Goal: Check status: Check status

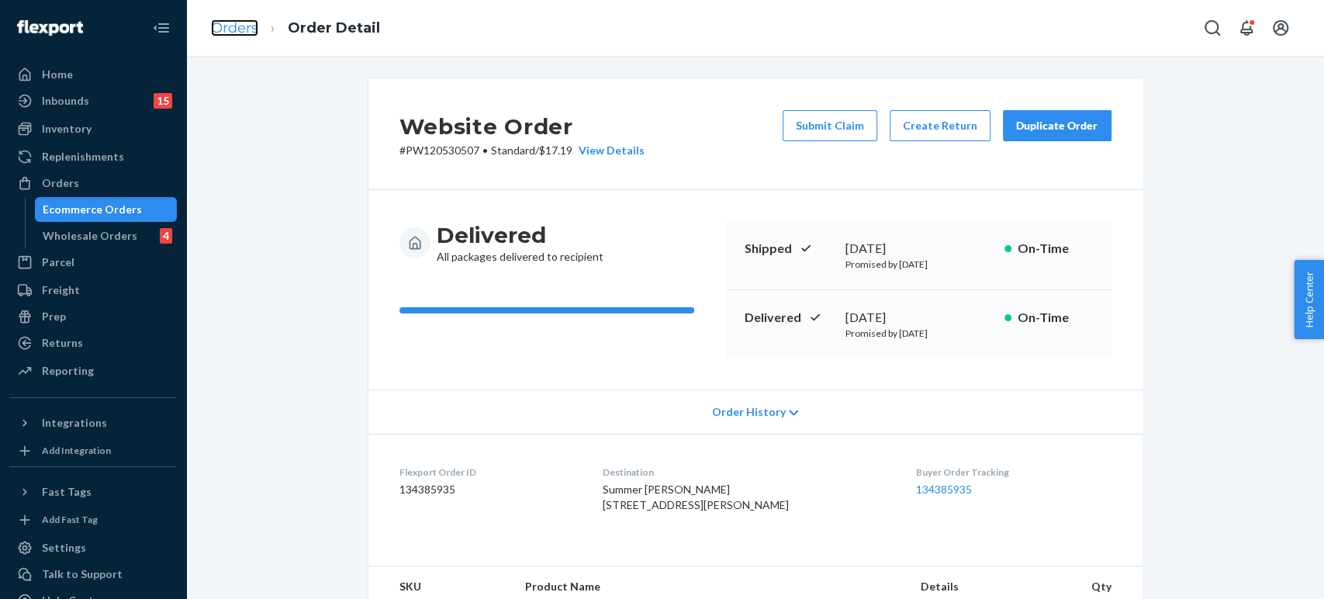
click at [244, 26] on link "Orders" at bounding box center [234, 27] width 47 height 17
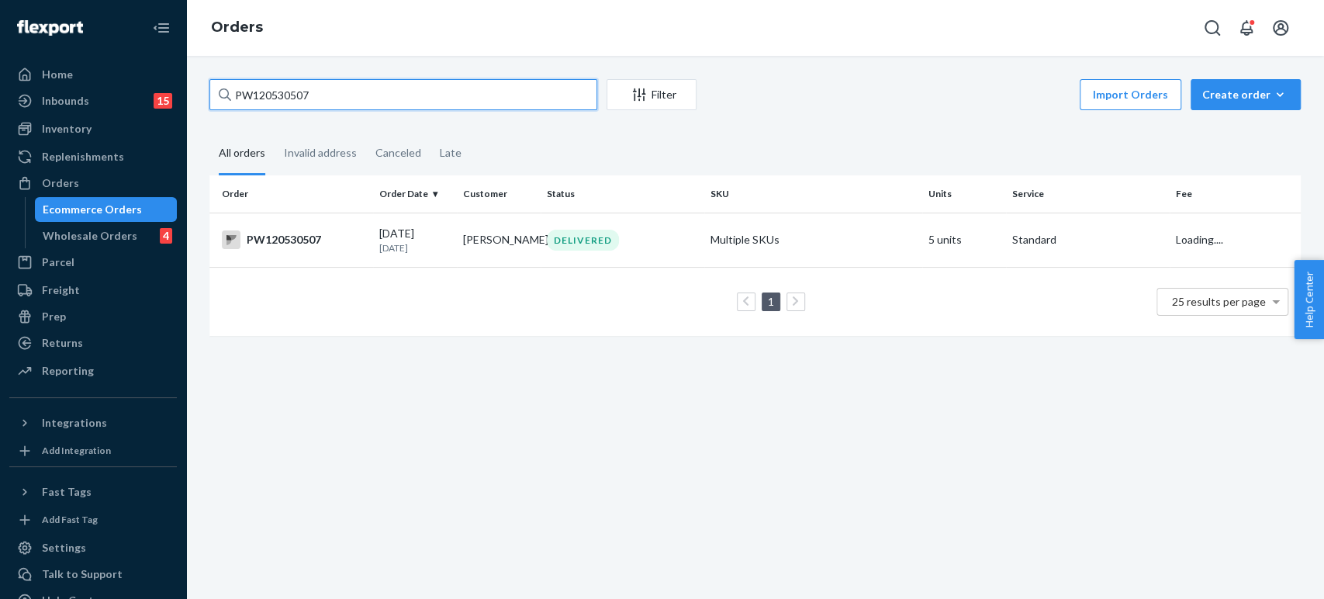
click at [288, 88] on input "PW120530507" at bounding box center [403, 94] width 388 height 31
click at [287, 88] on input "PW120530507" at bounding box center [403, 94] width 388 height 31
paste input "45624"
type input "PW120545624"
click at [393, 247] on p "[DATE]" at bounding box center [414, 247] width 71 height 13
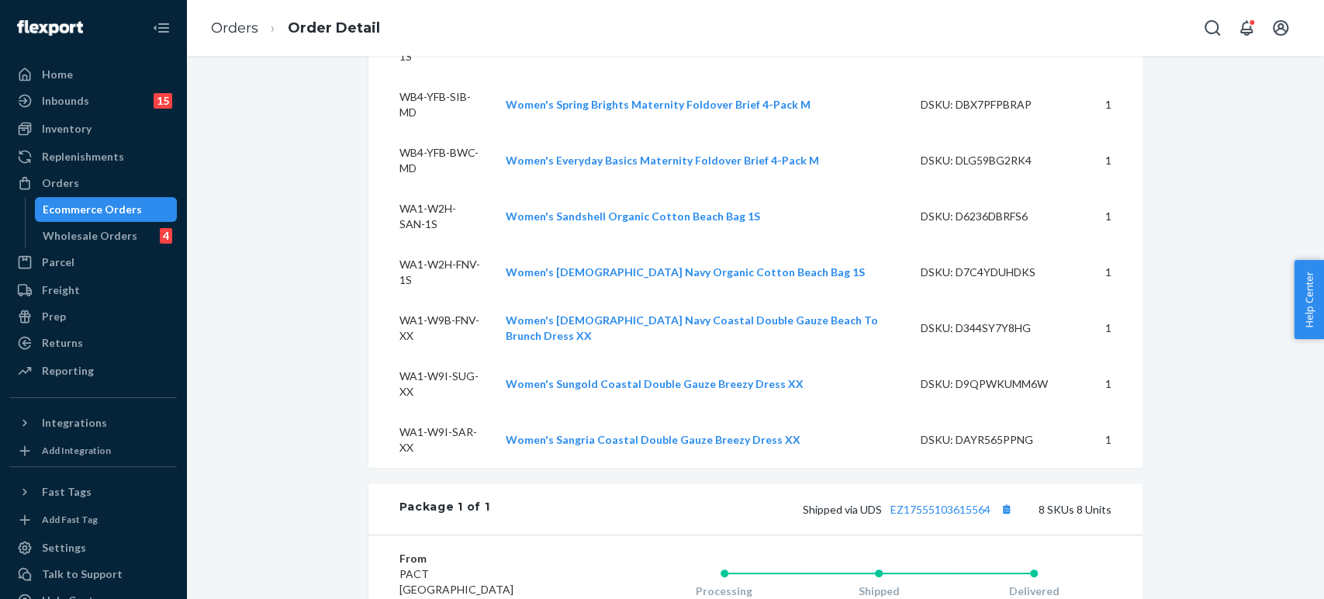
scroll to position [476, 0]
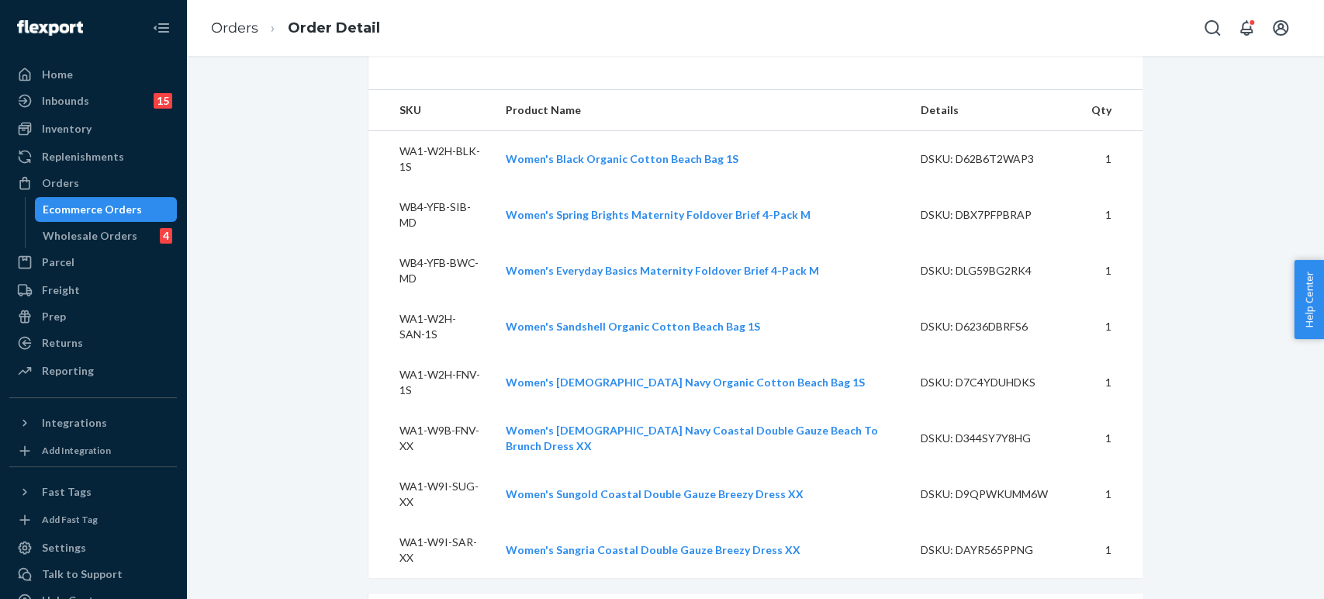
click at [220, 11] on ol "Orders Order Detail" at bounding box center [296, 28] width 194 height 46
click at [225, 33] on link "Orders" at bounding box center [234, 27] width 47 height 17
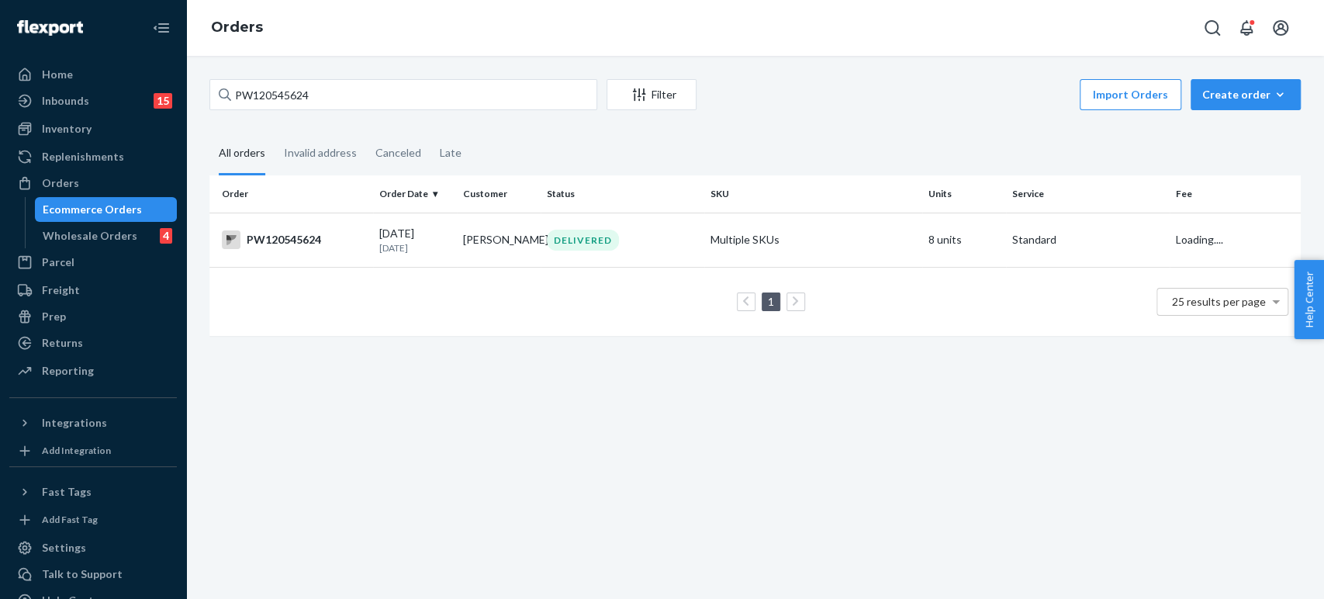
click at [322, 74] on div "PW120545624 Filter Import Orders Create order Ecommerce order Removal order All…" at bounding box center [755, 327] width 1138 height 543
click at [316, 93] on input "PW120545624" at bounding box center [403, 94] width 388 height 31
paste input "56575"
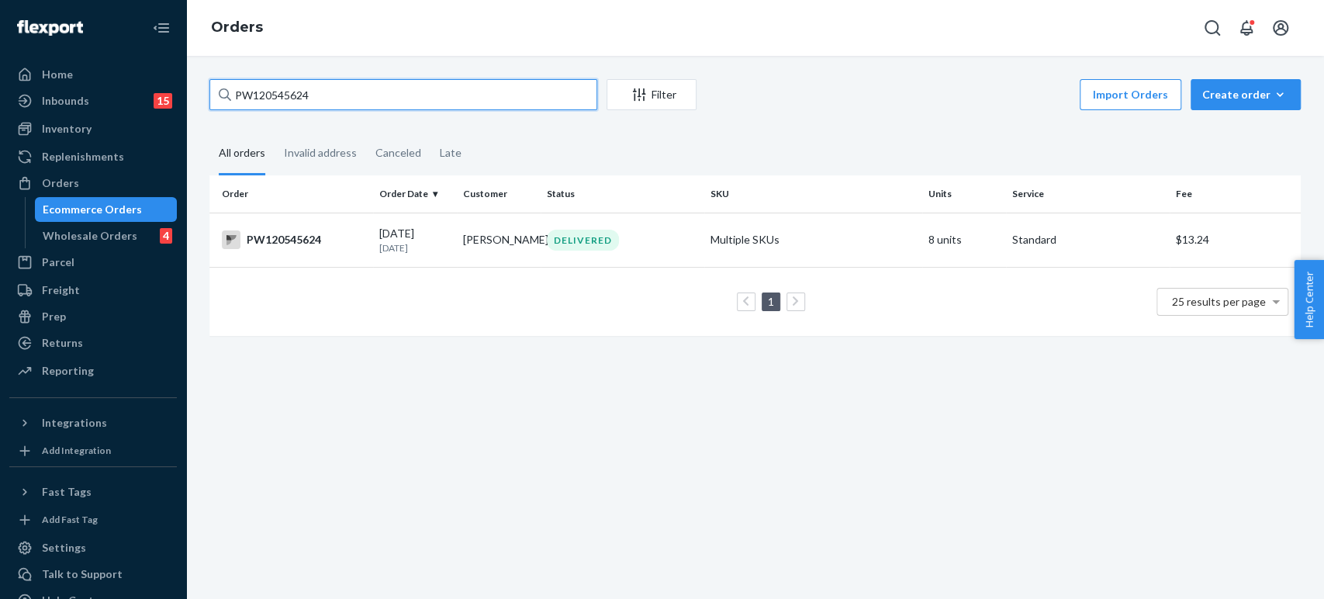
type input "PW120556575"
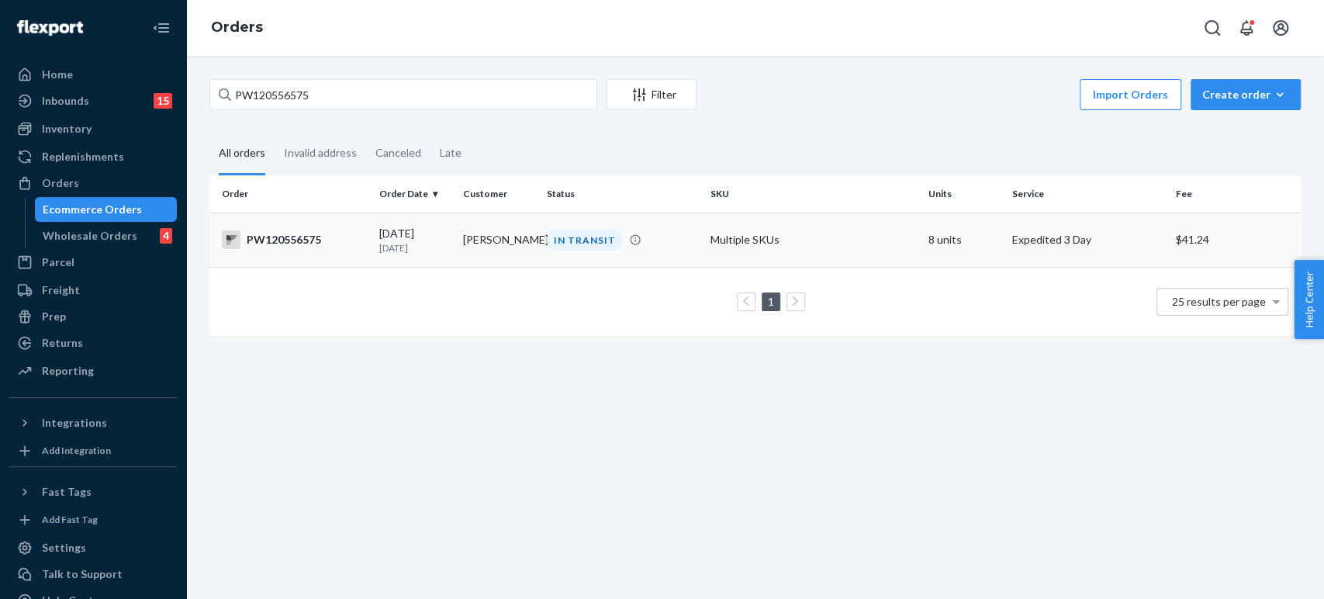
click at [482, 242] on td "[PERSON_NAME]" at bounding box center [499, 240] width 84 height 54
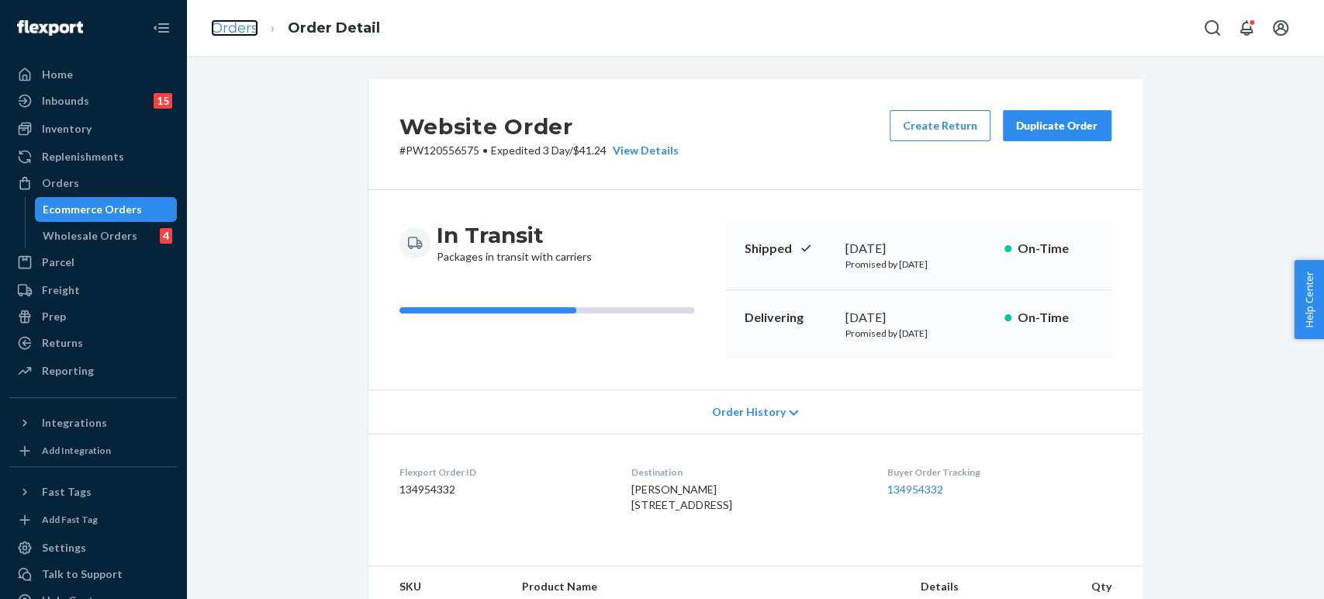
click at [247, 23] on link "Orders" at bounding box center [234, 27] width 47 height 17
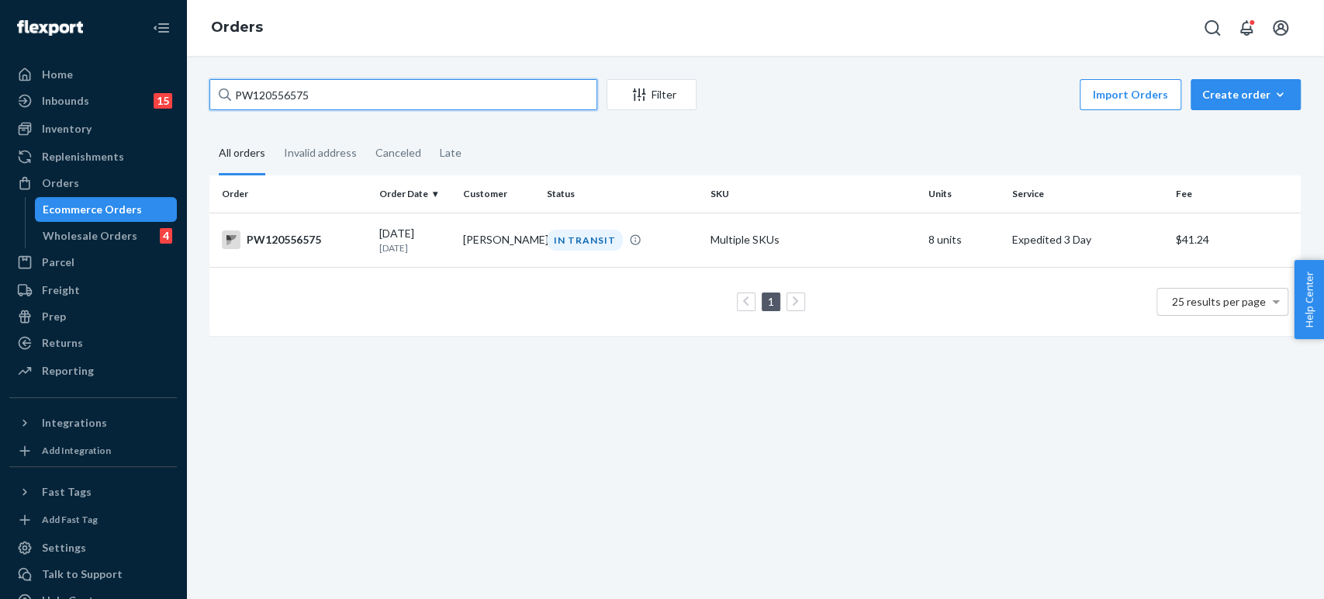
click at [442, 97] on input "PW120556575" at bounding box center [403, 94] width 388 height 31
click at [441, 97] on input "PW120556575" at bounding box center [403, 94] width 388 height 31
paste input "PW120562616"
type input "PW120556575PW120562616"
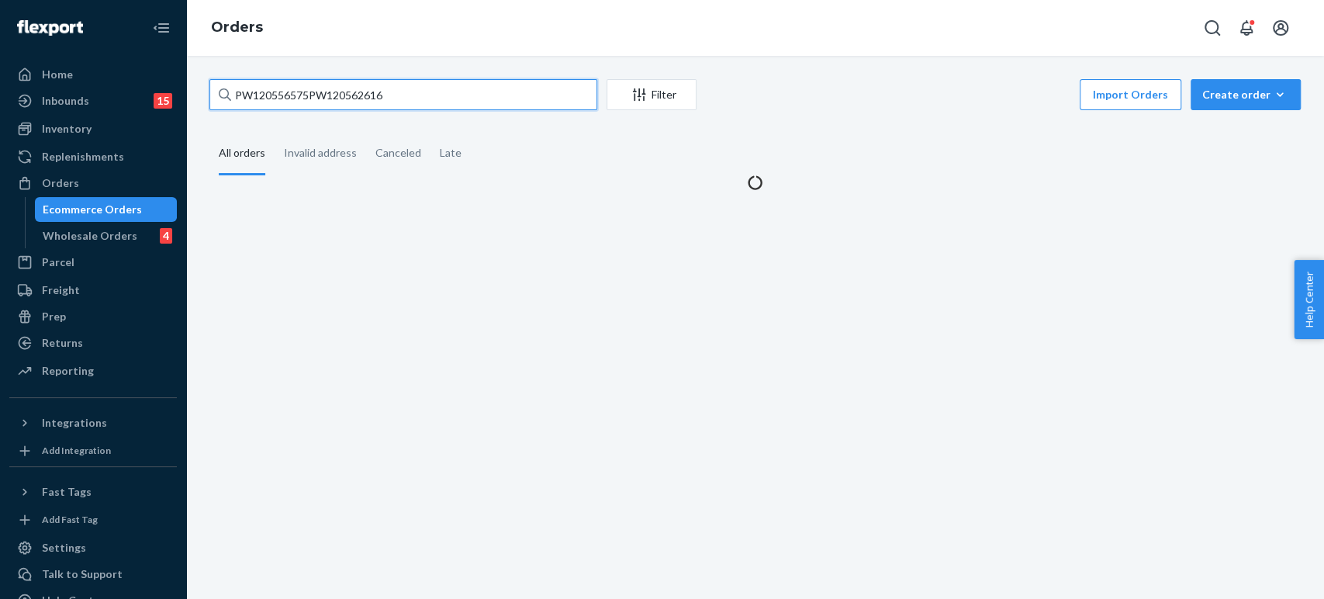
click at [441, 97] on input "PW120556575PW120562616" at bounding box center [403, 94] width 388 height 31
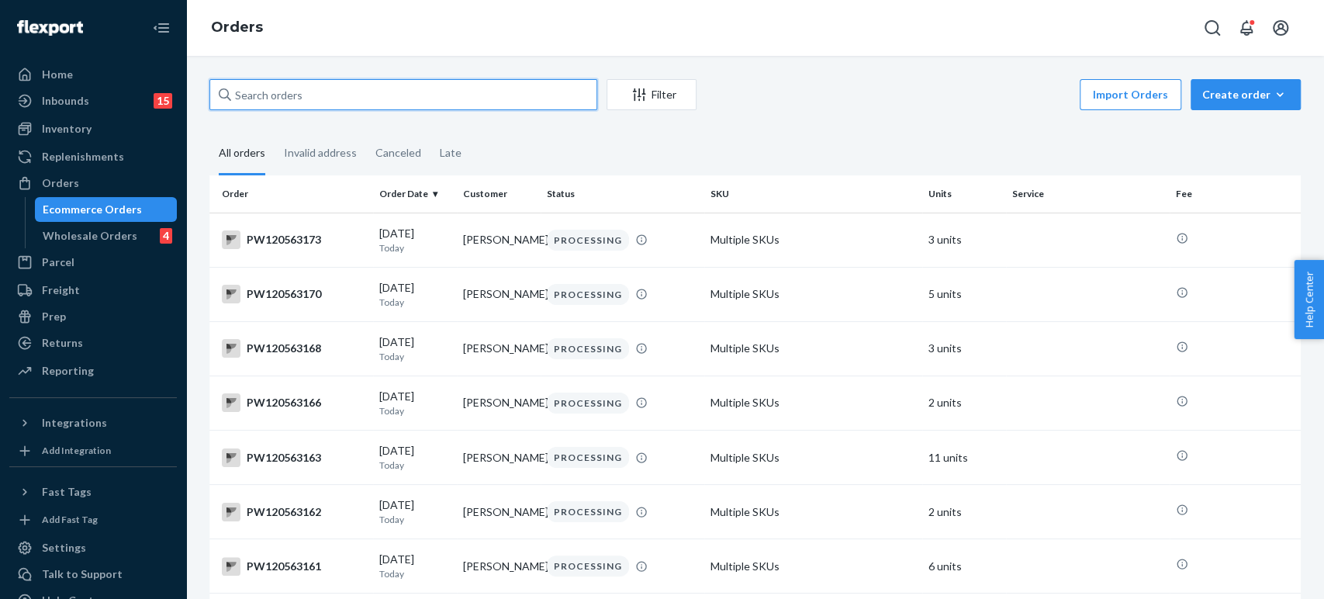
paste input "PW120562616"
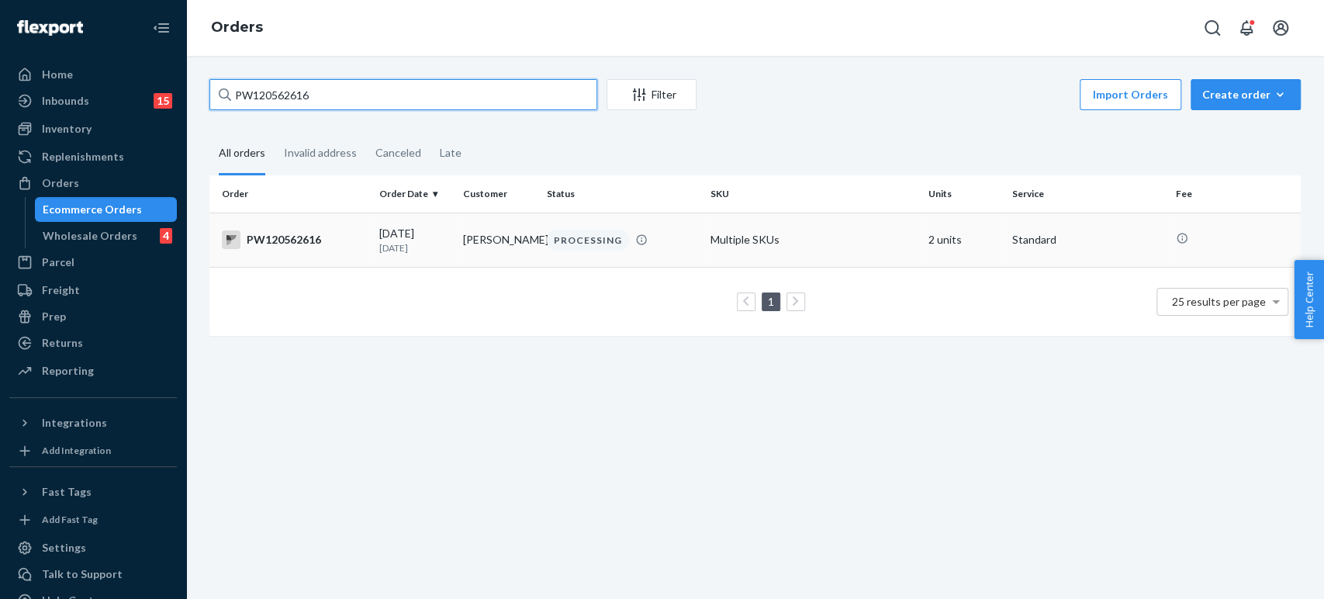
type input "PW120562616"
click at [451, 237] on td "[DATE] [DATE]" at bounding box center [415, 240] width 84 height 54
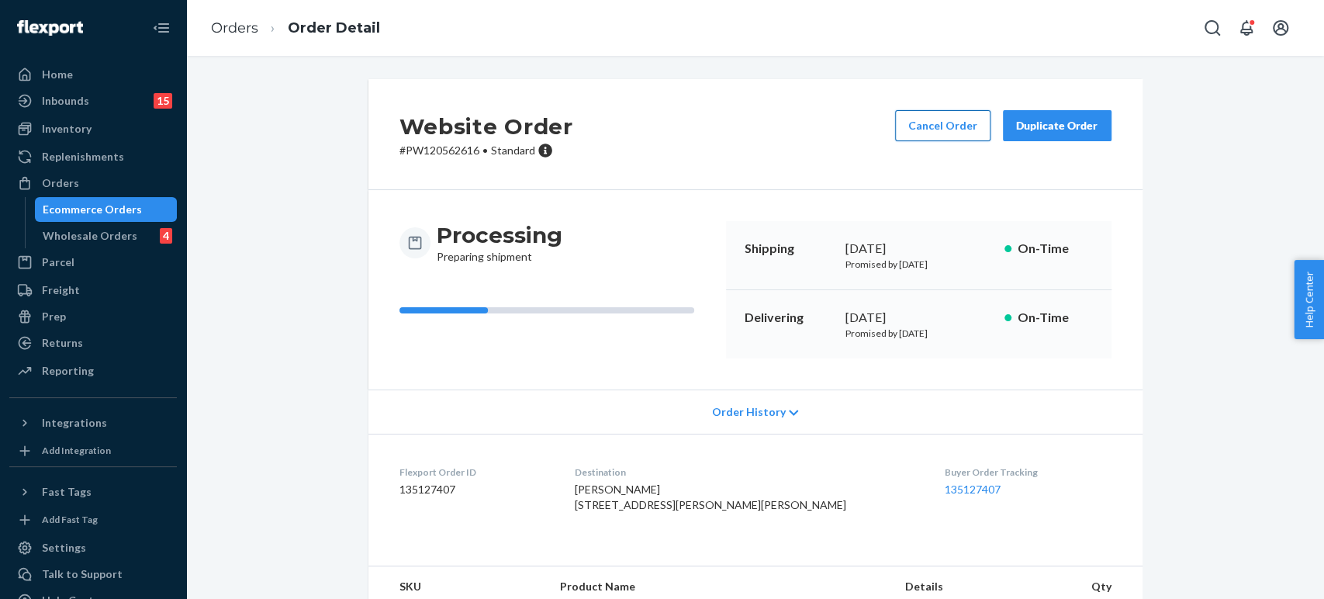
click at [937, 110] on button "Cancel Order" at bounding box center [942, 125] width 95 height 31
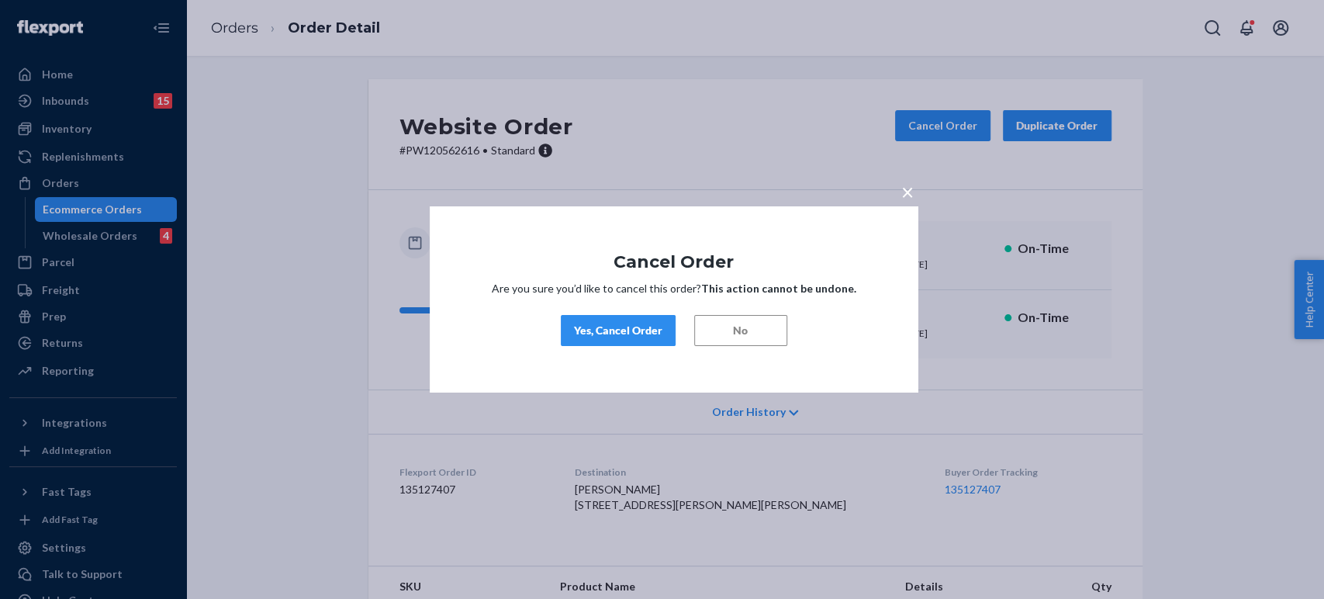
click at [599, 342] on button "Yes, Cancel Order" at bounding box center [618, 330] width 115 height 31
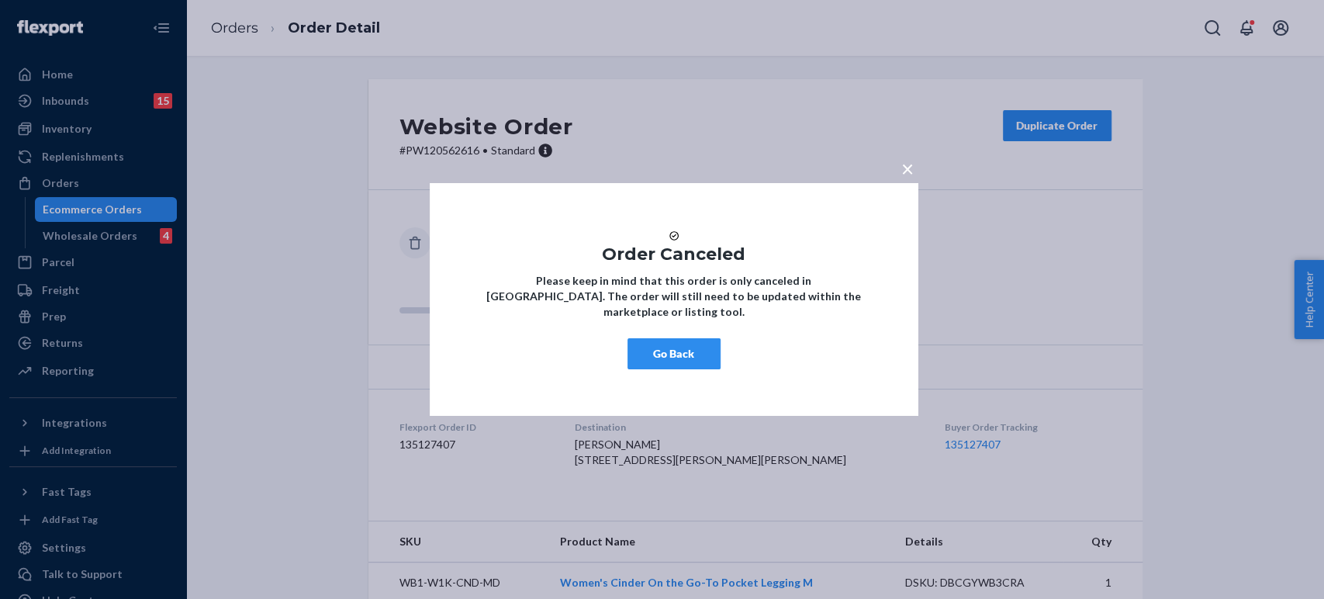
click at [307, 21] on div "× Order Canceled Please keep in mind that this order is only canceled in [GEOGR…" at bounding box center [662, 299] width 1324 height 599
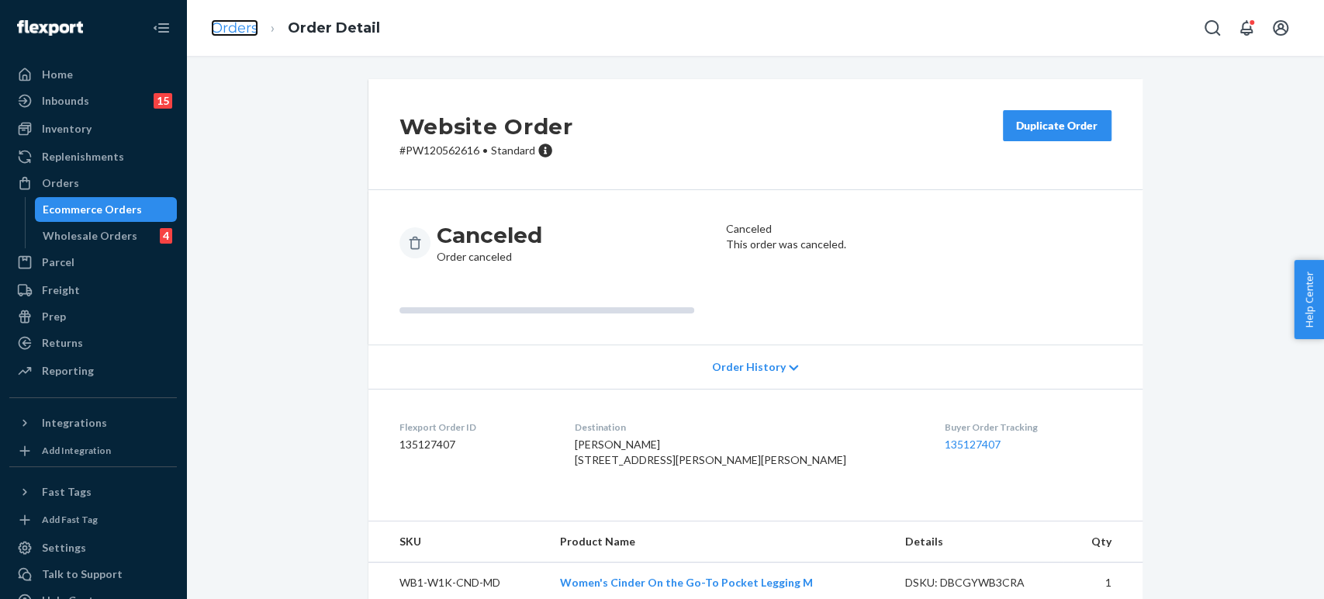
click at [234, 26] on link "Orders" at bounding box center [234, 27] width 47 height 17
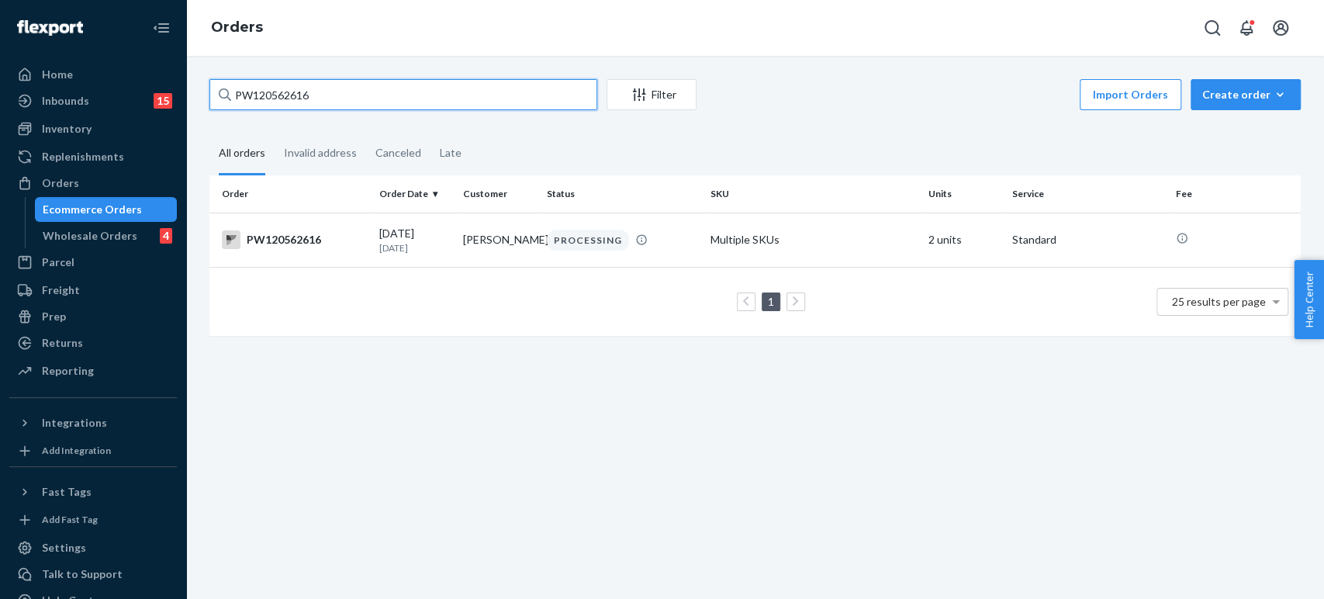
click at [492, 93] on input "PW120562616" at bounding box center [403, 94] width 388 height 31
paste input "56575"
type input "PW120556575"
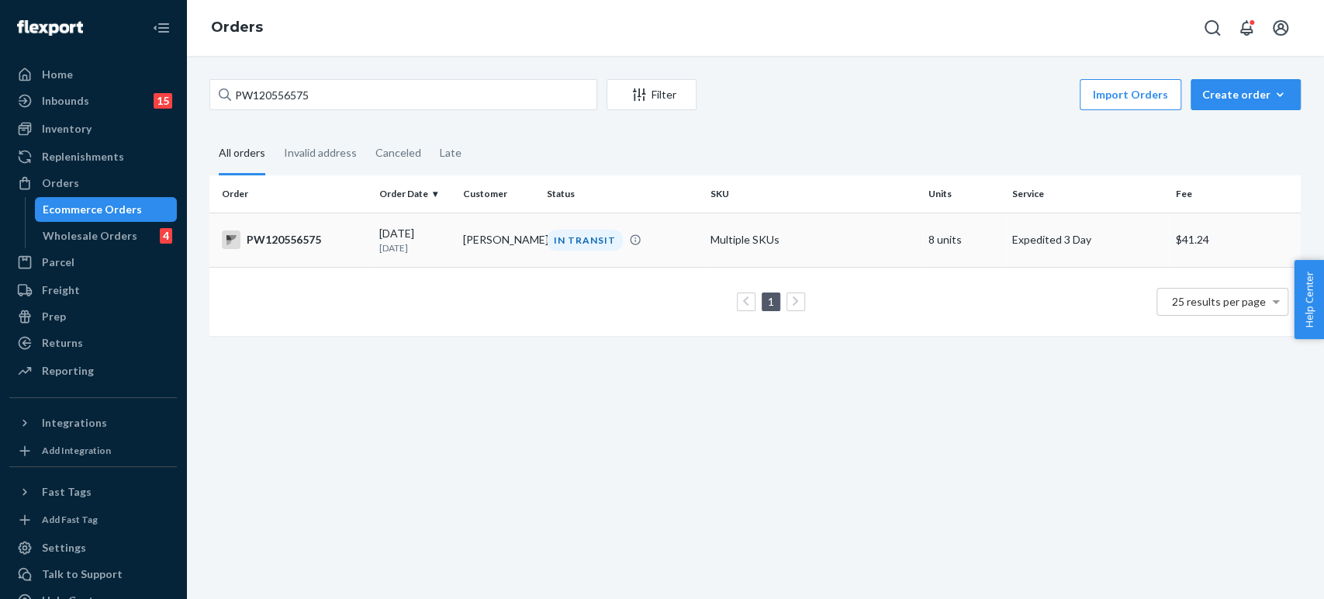
click at [552, 251] on td "IN TRANSIT" at bounding box center [623, 240] width 164 height 54
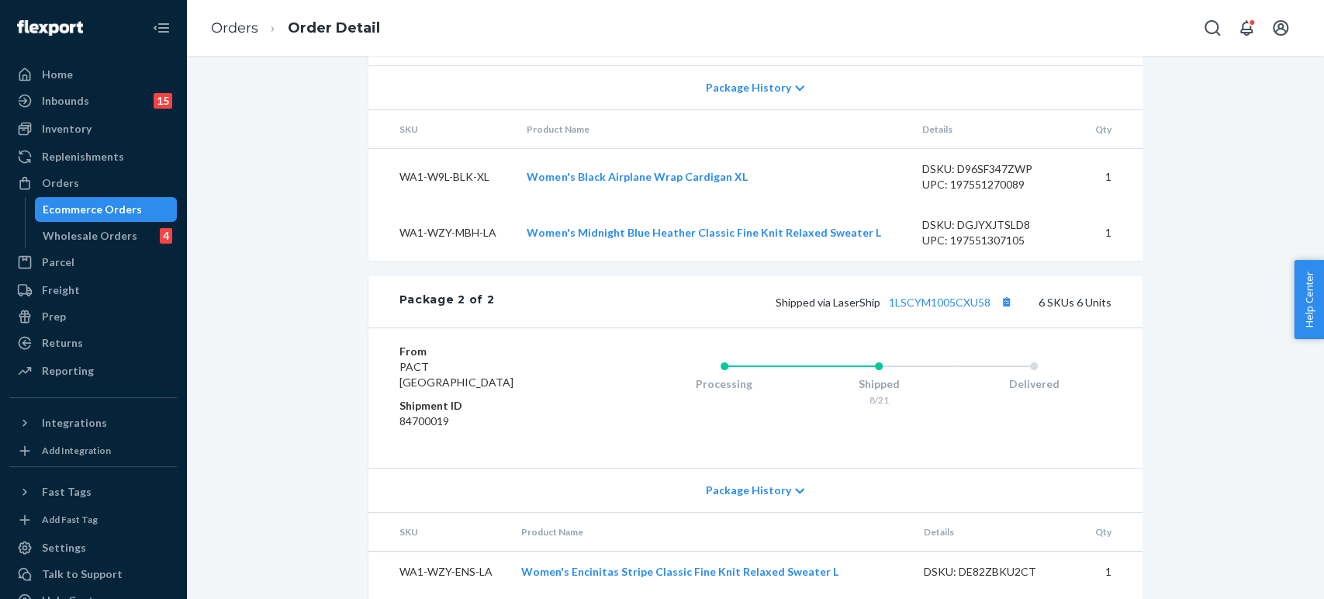
scroll to position [1120, 0]
click at [931, 307] on link "1LSCYM1005CXU58" at bounding box center [940, 300] width 102 height 13
click at [236, 28] on link "Orders" at bounding box center [234, 27] width 47 height 17
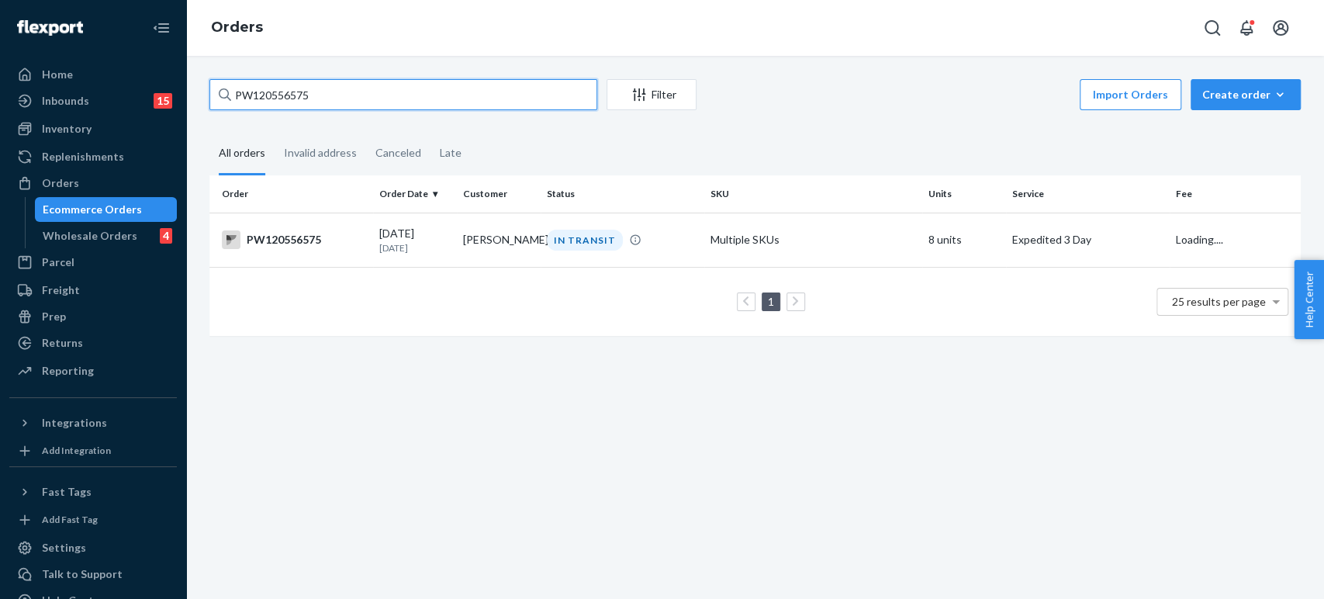
click at [367, 95] on input "PW120556575" at bounding box center [403, 94] width 388 height 31
paste input "44899"
type input "PW120544899"
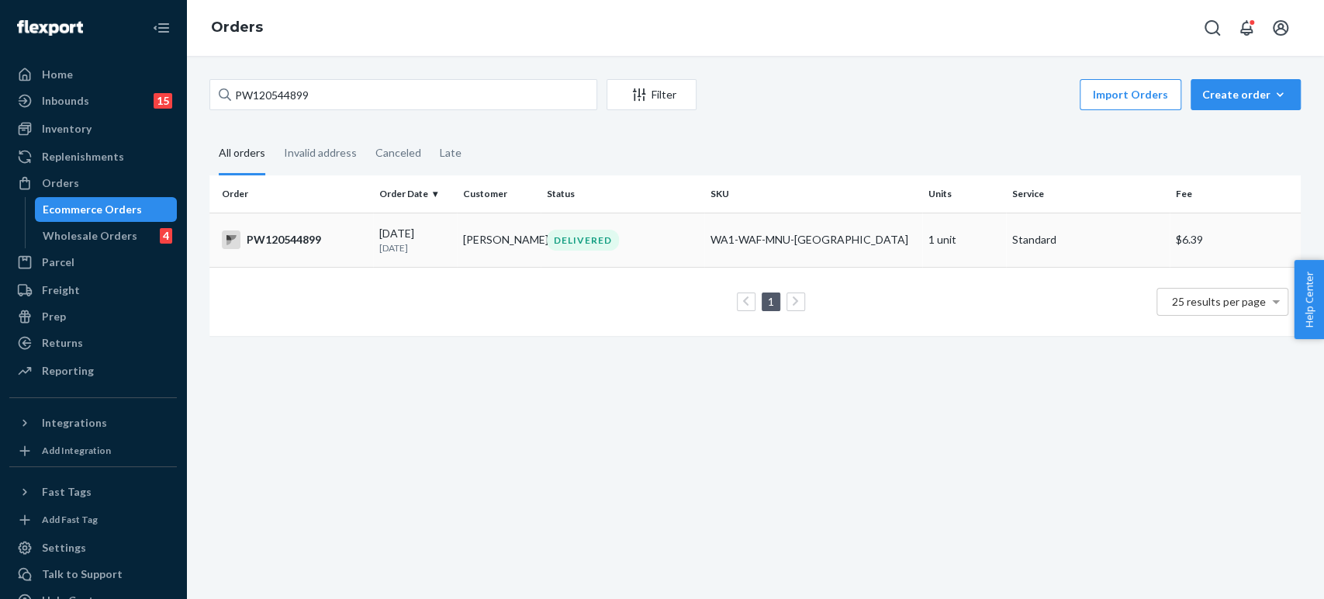
click at [458, 240] on td "[PERSON_NAME]" at bounding box center [499, 240] width 84 height 54
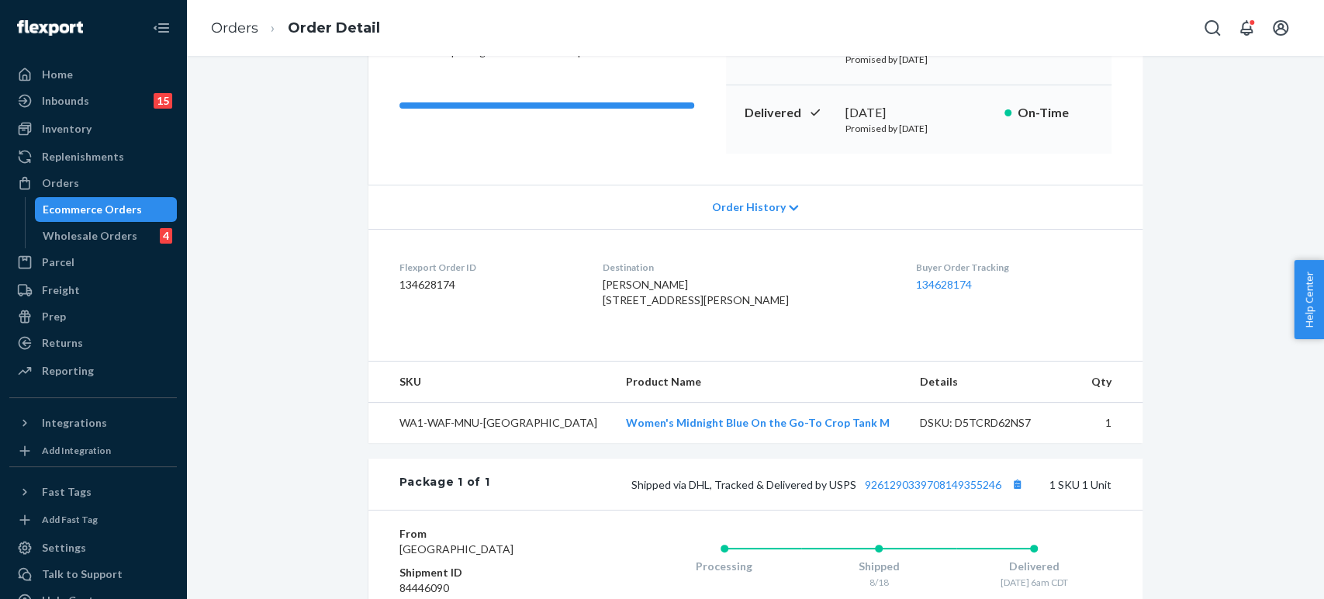
scroll to position [428, 0]
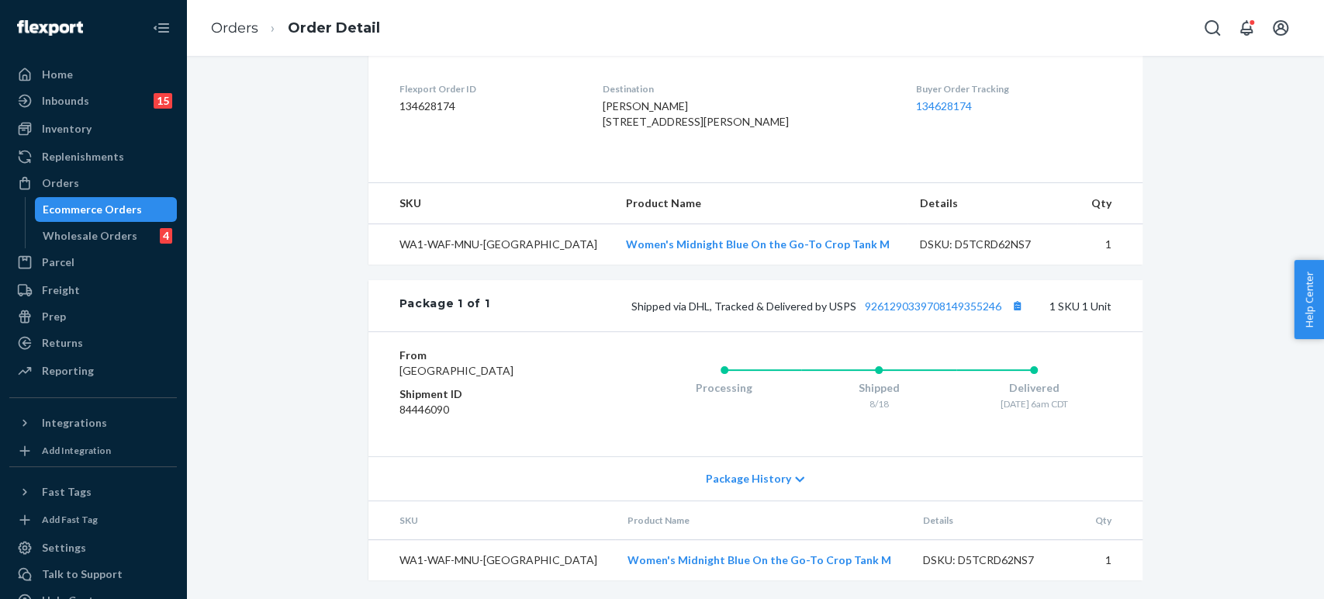
click at [233, 17] on ol "Orders Order Detail" at bounding box center [296, 28] width 194 height 46
click at [231, 40] on ol "Orders Order Detail" at bounding box center [296, 28] width 194 height 46
click at [234, 27] on link "Orders" at bounding box center [234, 27] width 47 height 17
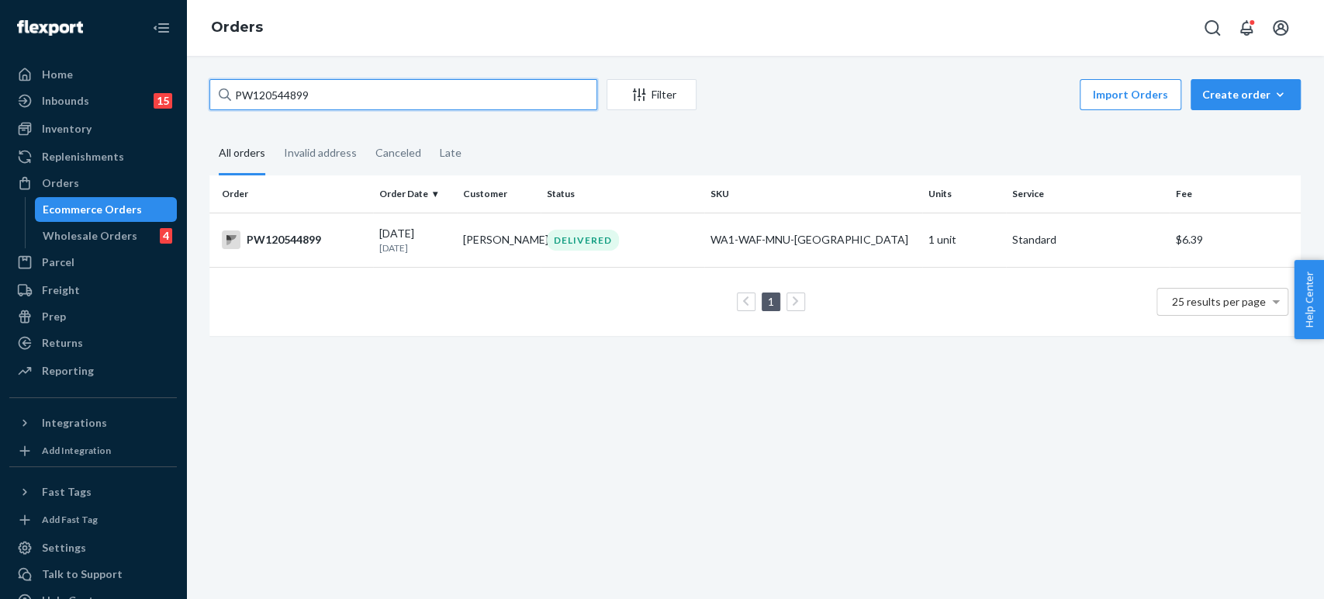
click at [358, 90] on input "PW120544899" at bounding box center [403, 94] width 388 height 31
paste input "0"
type input "PW120544890"
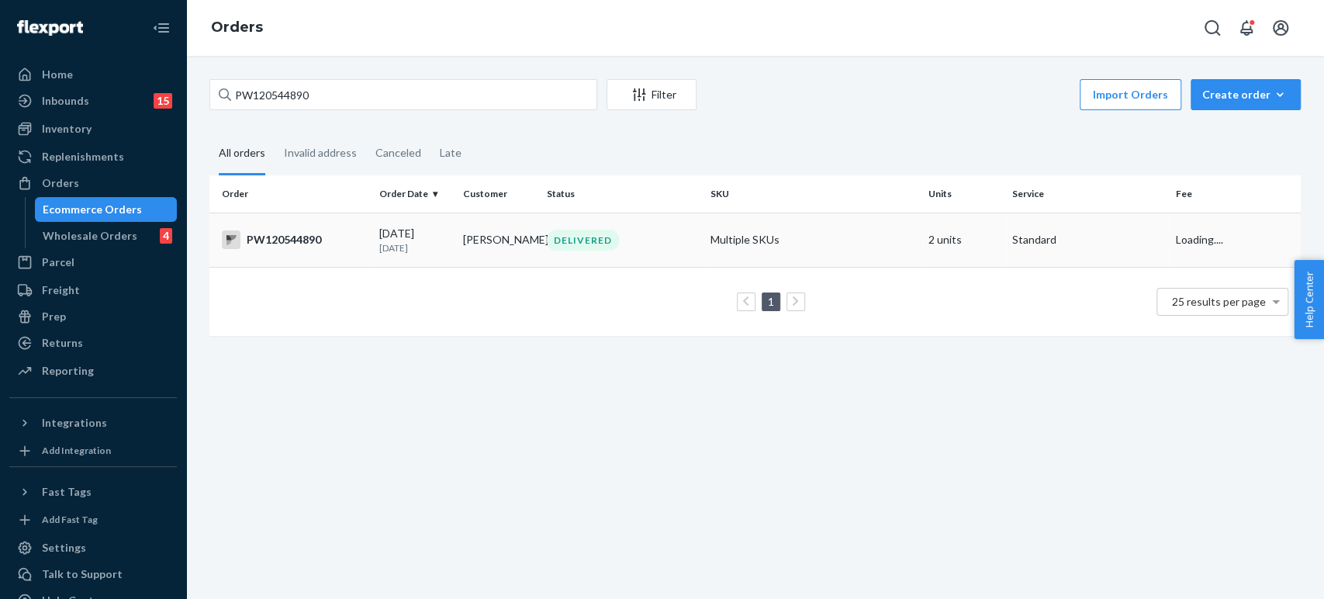
click at [419, 254] on p "[DATE]" at bounding box center [414, 247] width 71 height 13
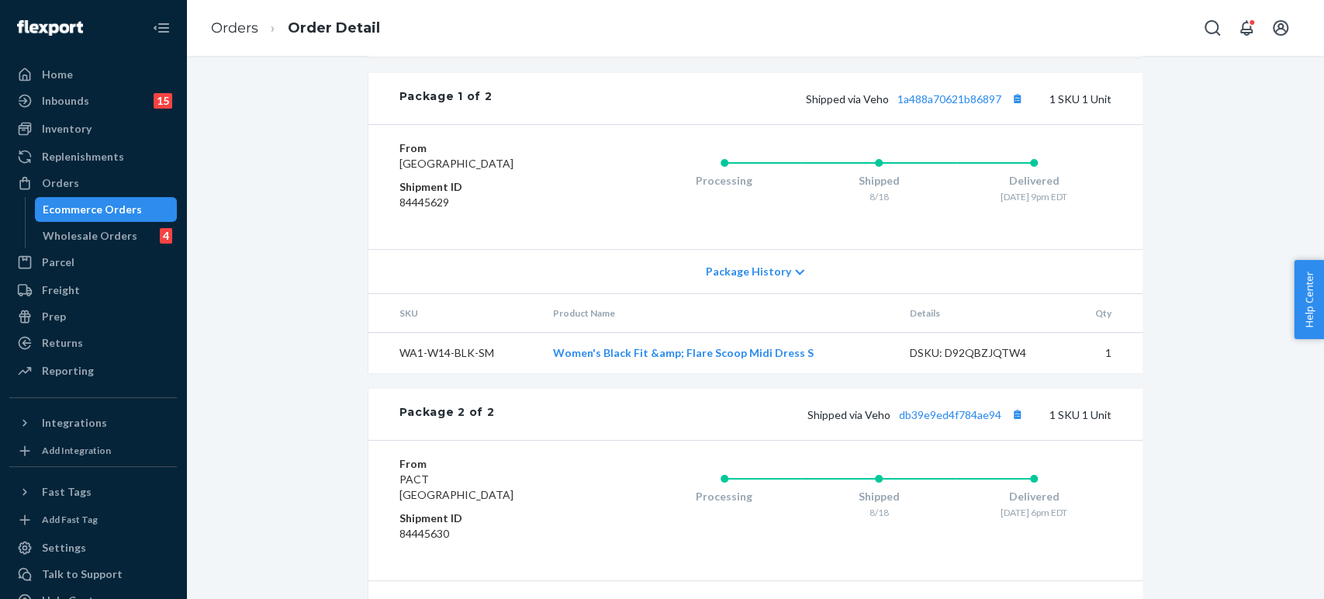
scroll to position [541, 0]
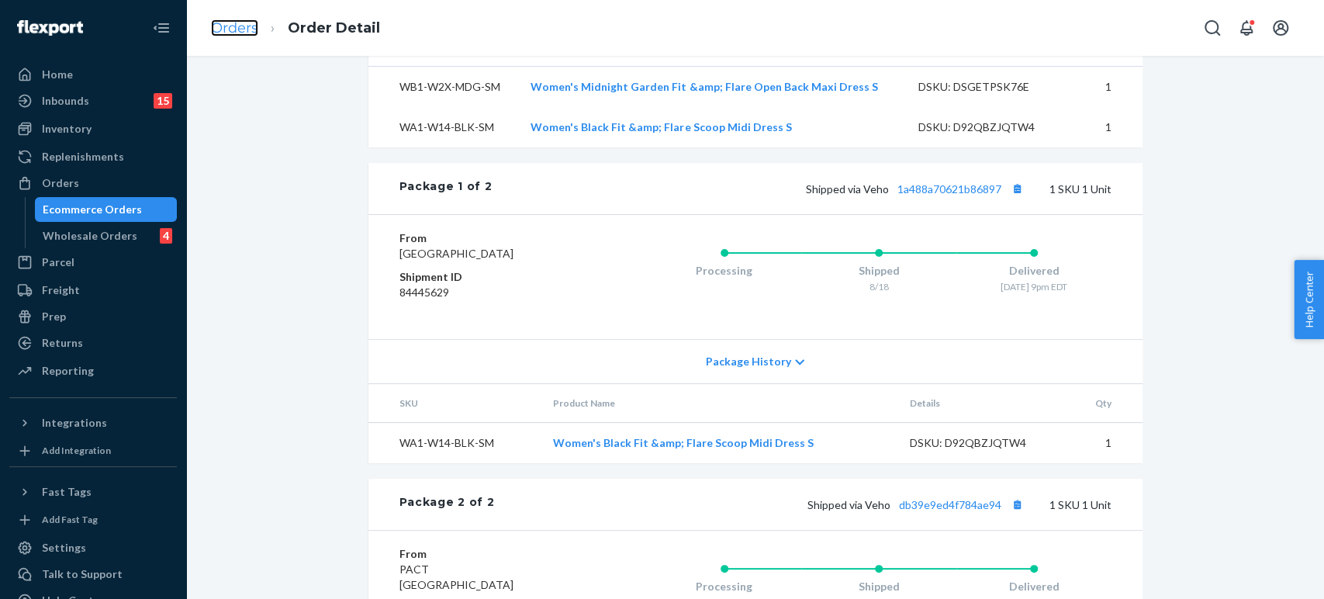
click at [249, 30] on link "Orders" at bounding box center [234, 27] width 47 height 17
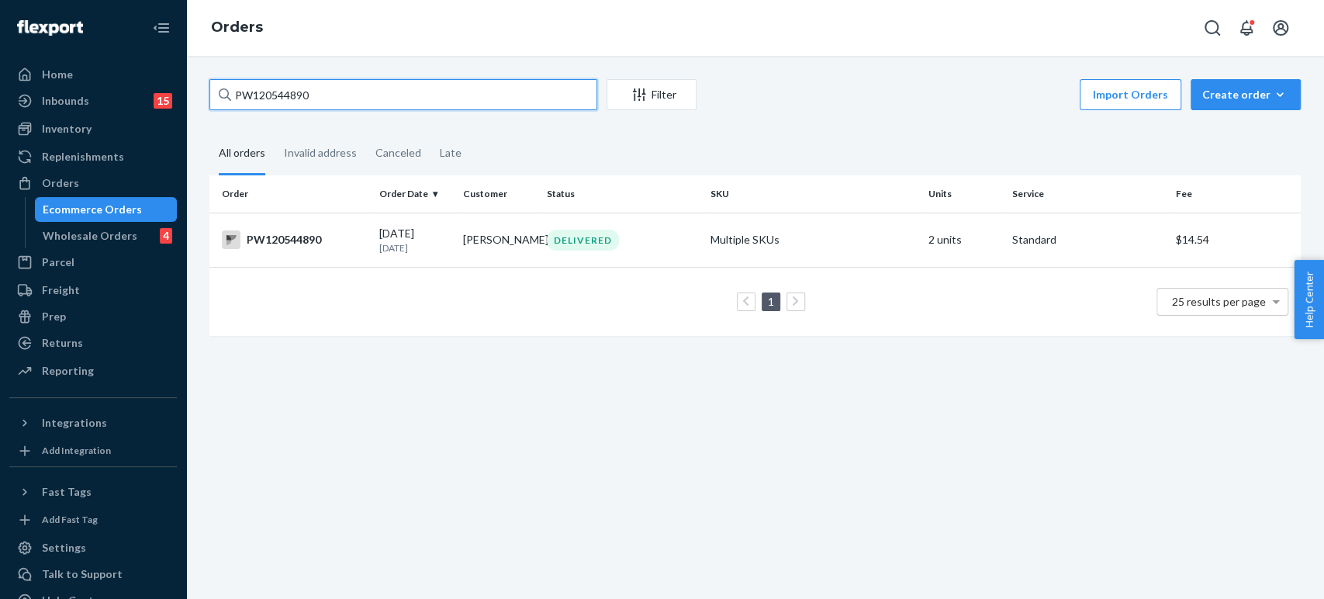
click at [410, 85] on input "PW120544890" at bounding box center [403, 94] width 388 height 31
paste input "30507"
type input "PW120530507"
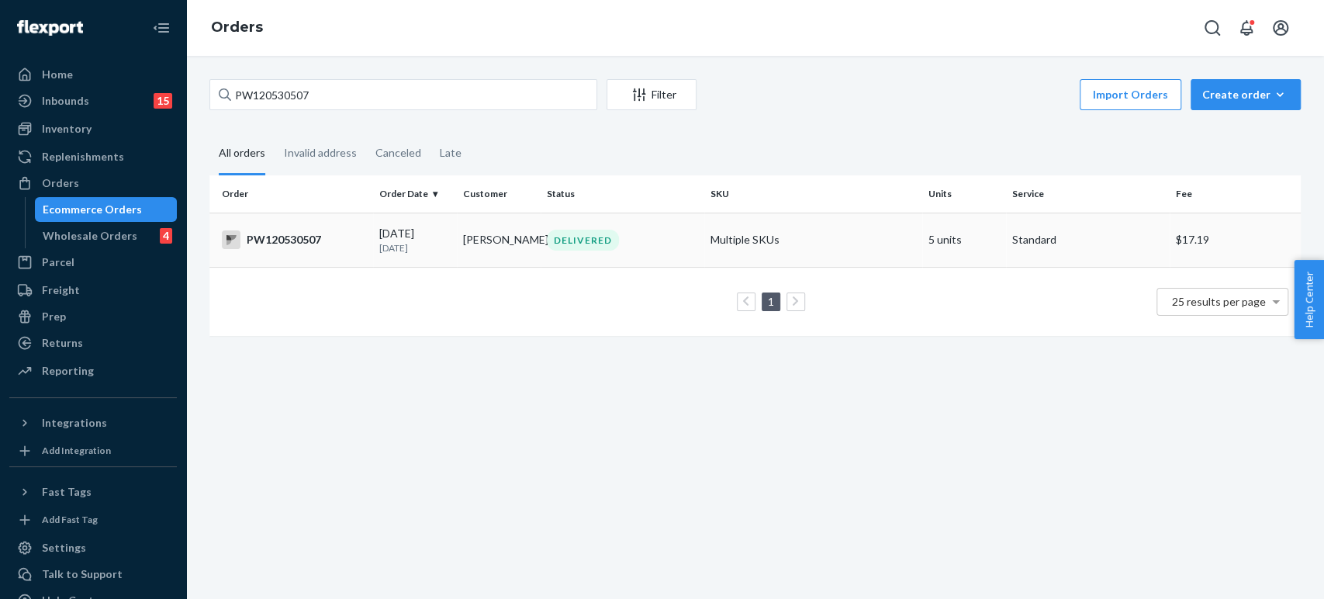
click at [379, 243] on p "[DATE]" at bounding box center [414, 247] width 71 height 13
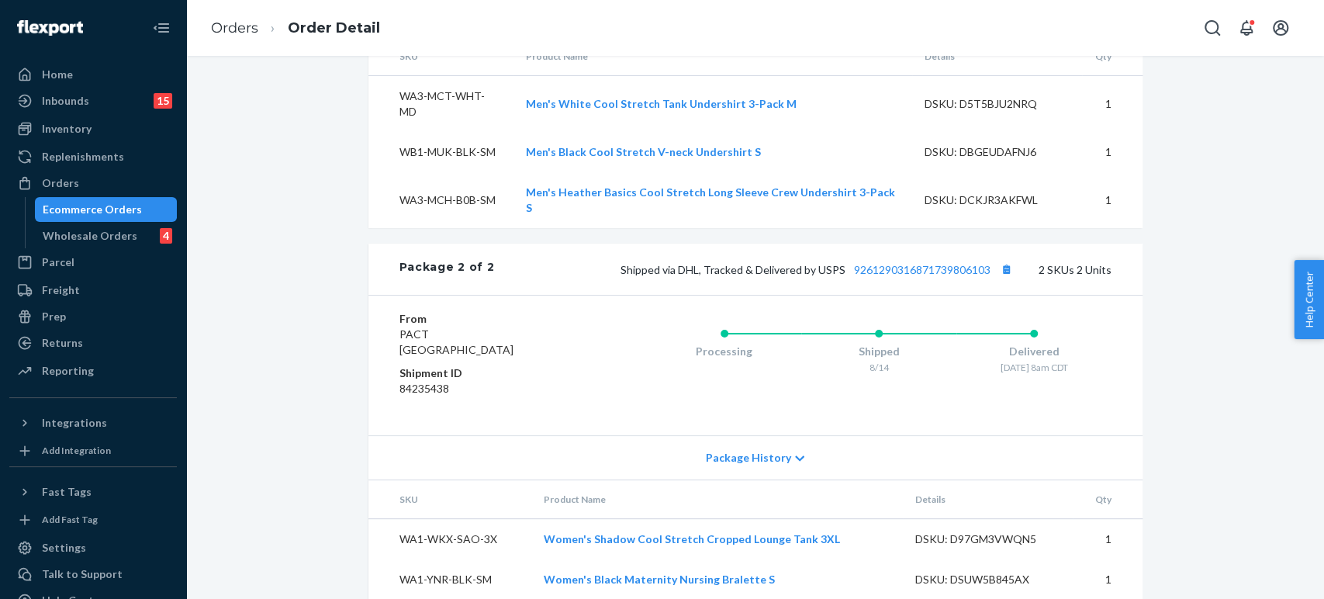
scroll to position [1042, 0]
click at [236, 34] on link "Orders" at bounding box center [234, 27] width 47 height 17
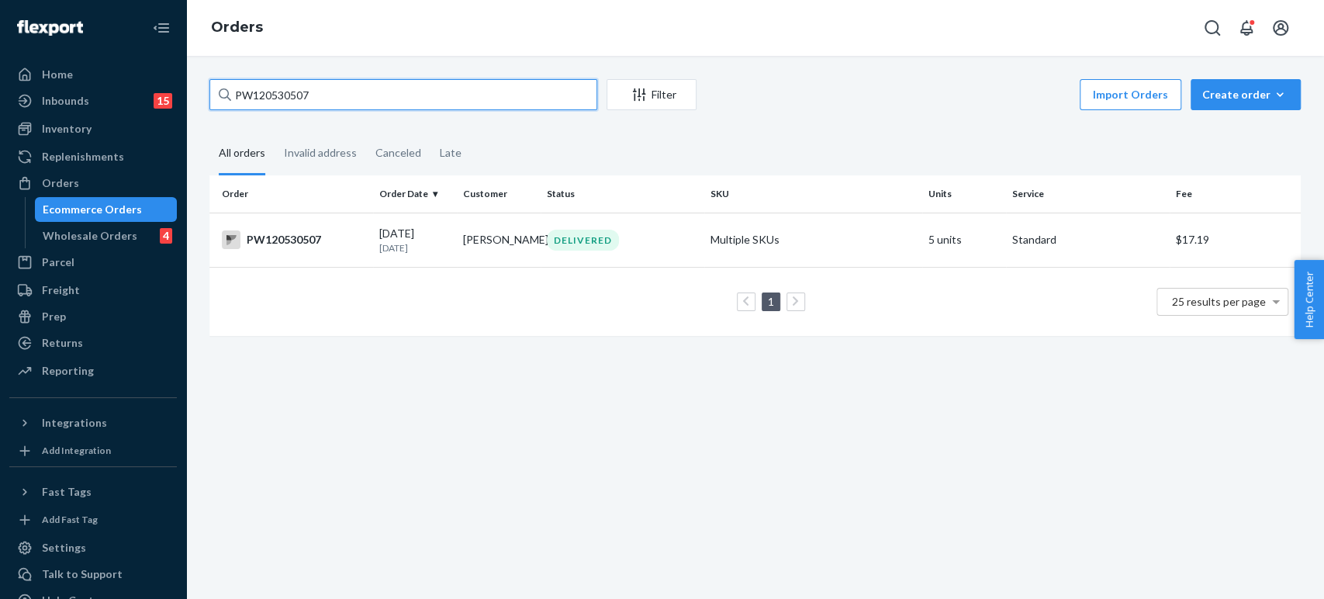
click at [361, 85] on input "PW120530507" at bounding box center [403, 94] width 388 height 31
click at [362, 86] on input "PW120530507" at bounding box center [403, 94] width 388 height 31
paste input "2488"
type input "PW120532488"
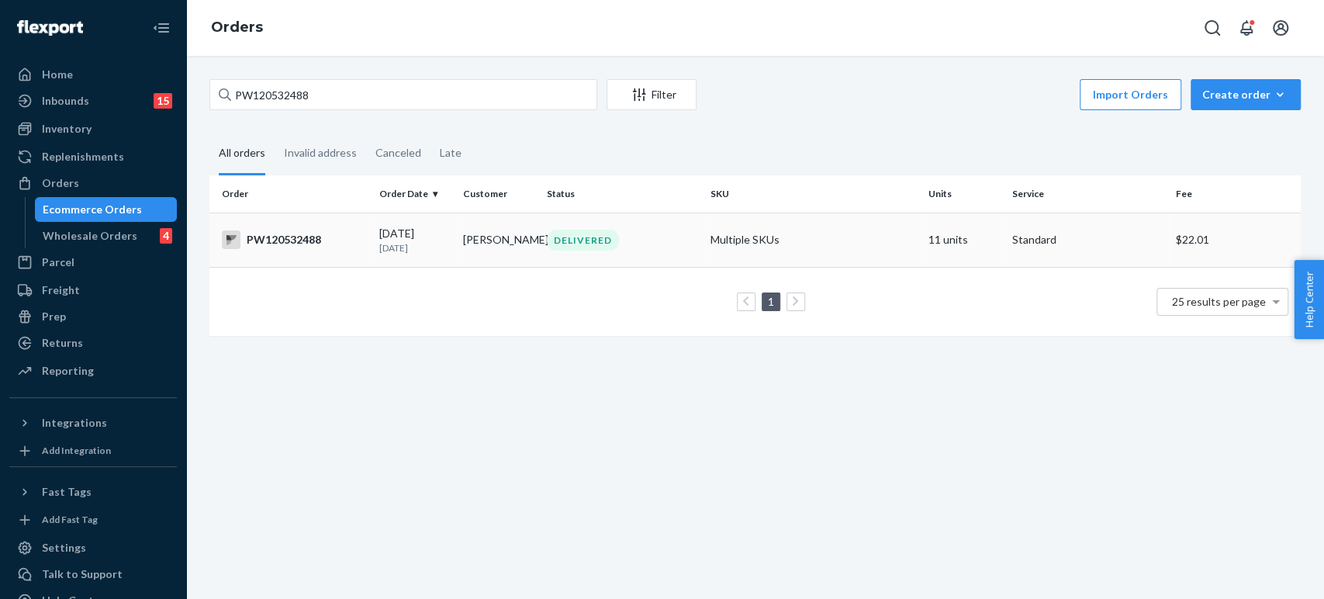
click at [436, 229] on div "[DATE] [DATE]" at bounding box center [414, 240] width 71 height 29
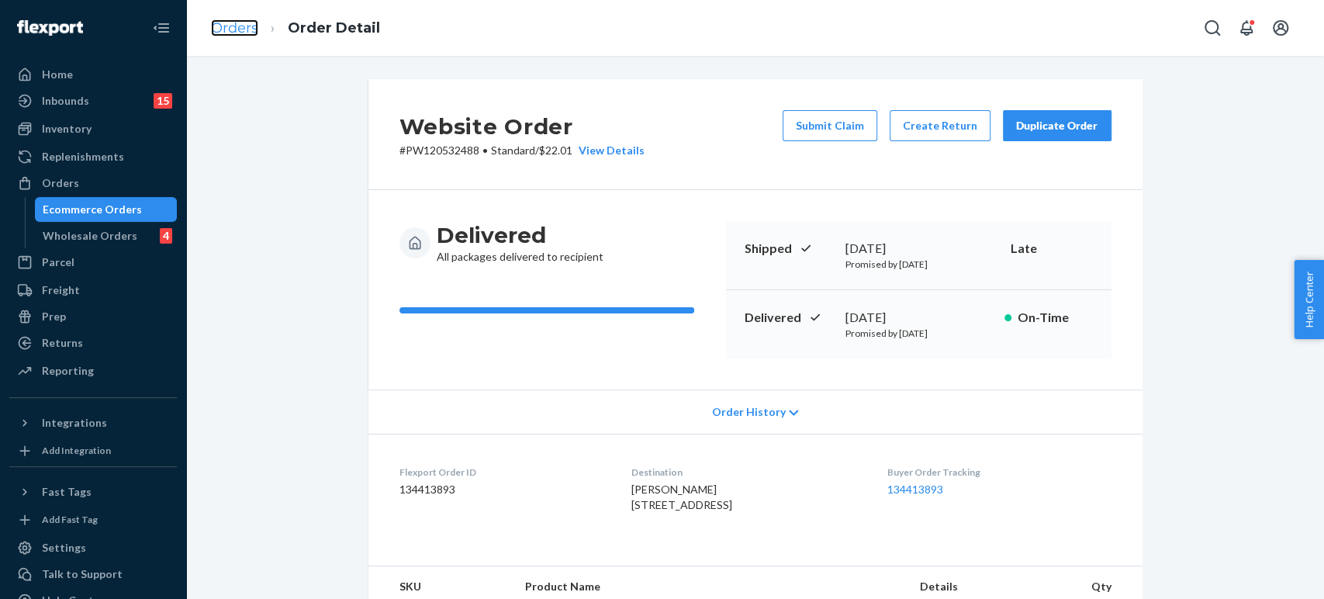
click at [234, 22] on link "Orders" at bounding box center [234, 27] width 47 height 17
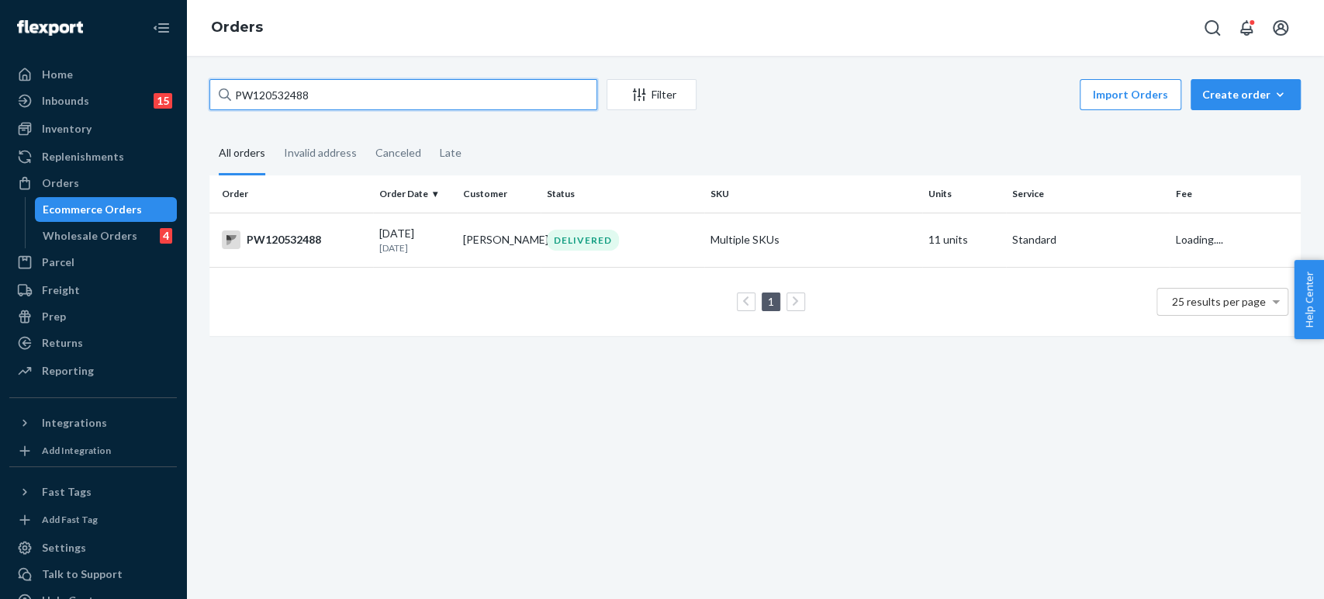
click at [264, 92] on input "PW120532488" at bounding box center [403, 94] width 388 height 31
paste input "5037"
type input "PW120535037"
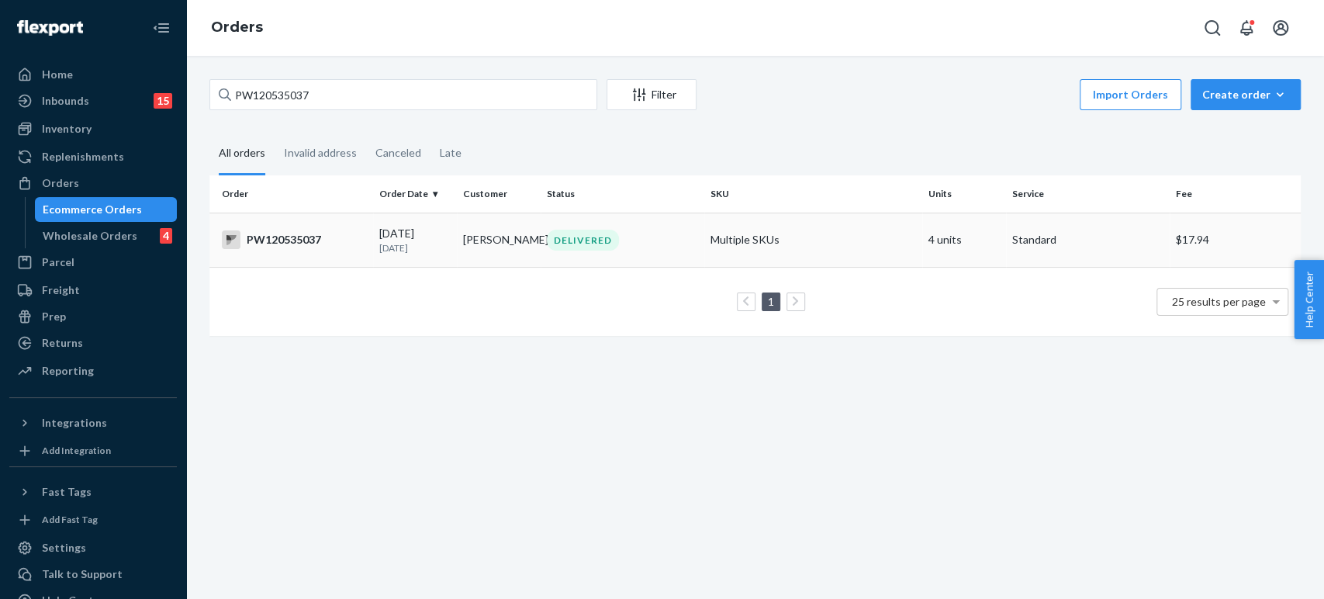
click at [444, 243] on p "[DATE]" at bounding box center [414, 247] width 71 height 13
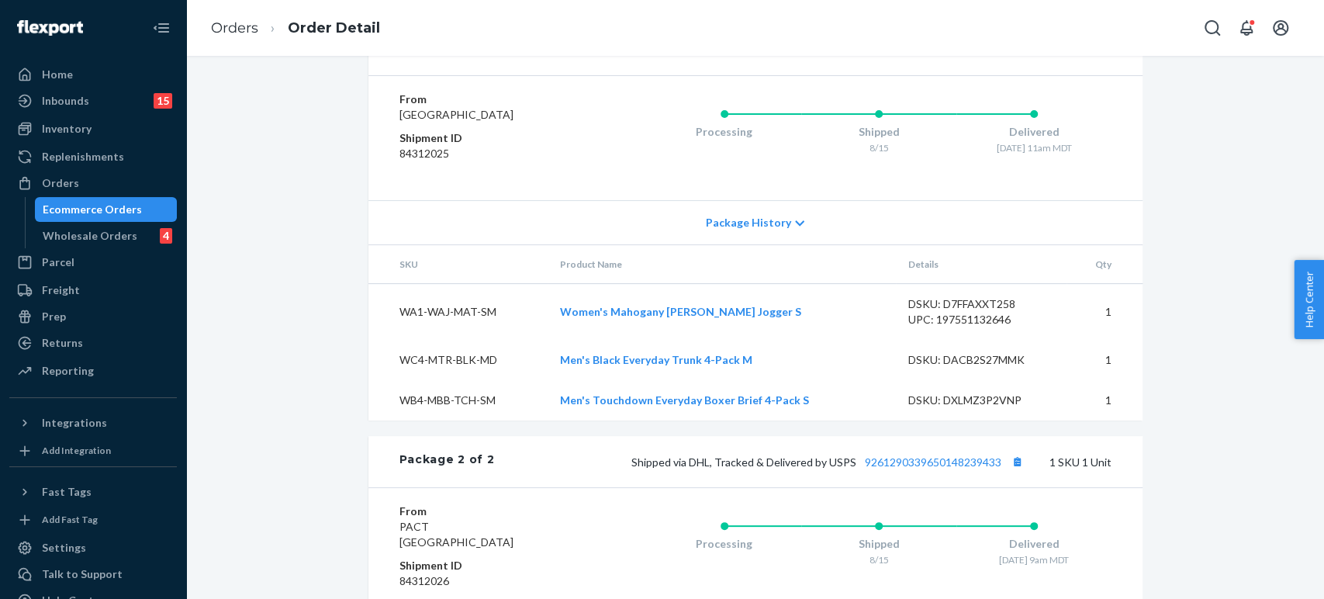
scroll to position [992, 0]
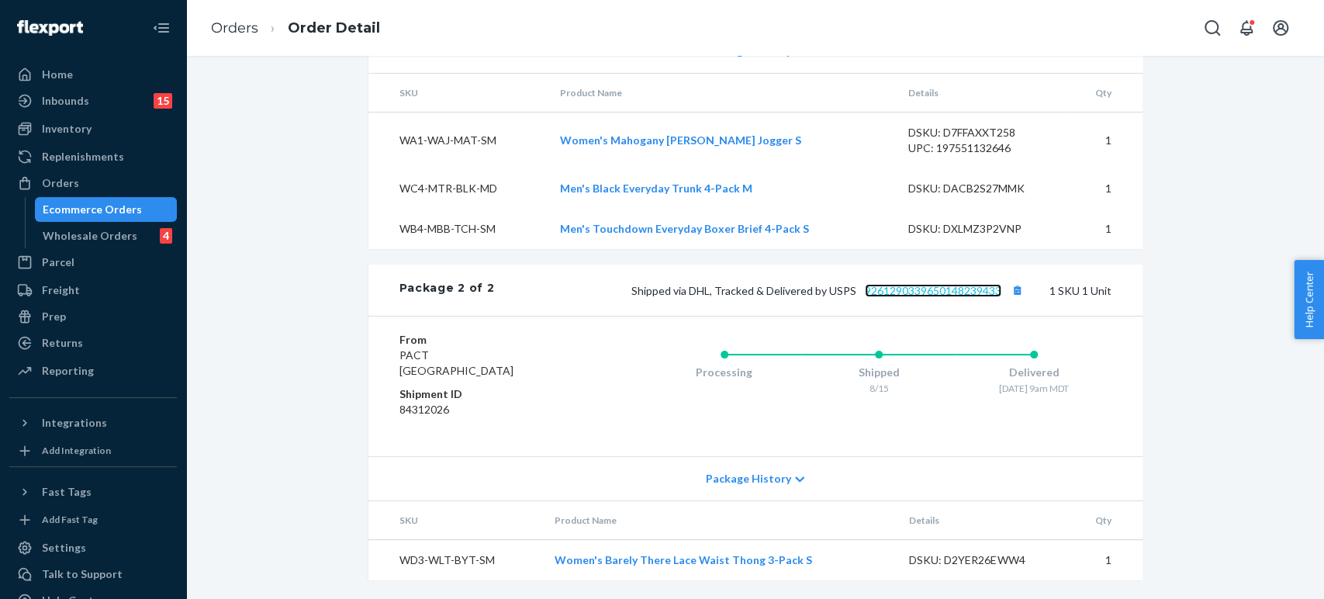
click at [961, 285] on link "9261290339650148239433" at bounding box center [933, 290] width 137 height 13
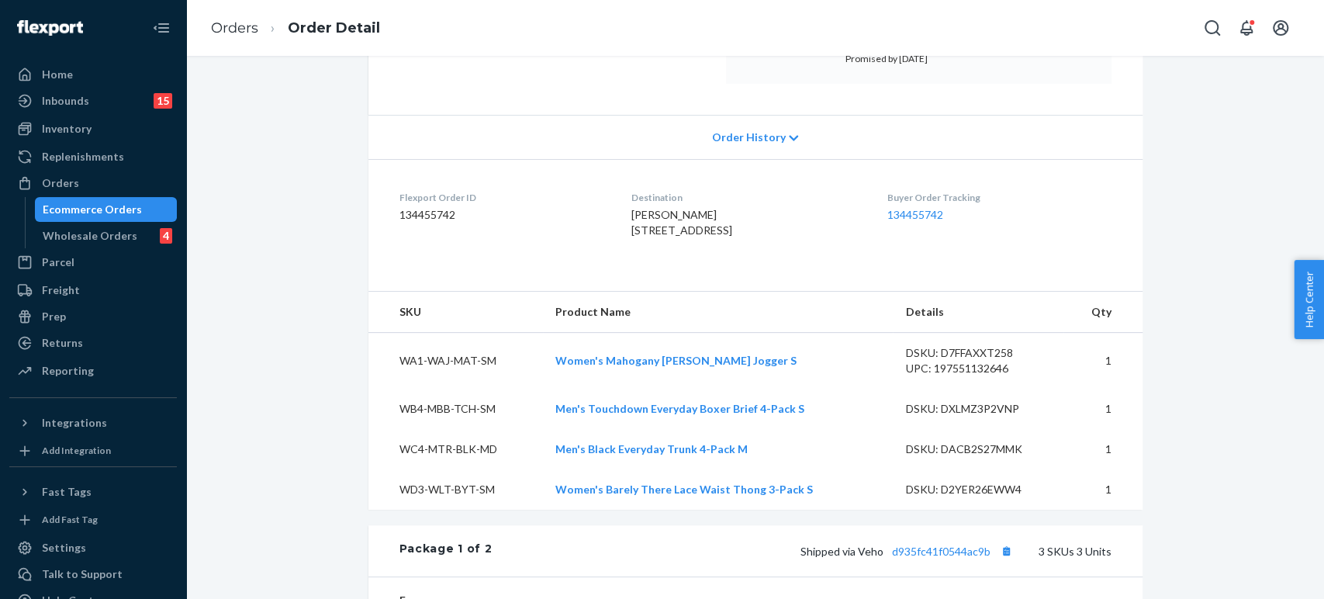
scroll to position [130, 0]
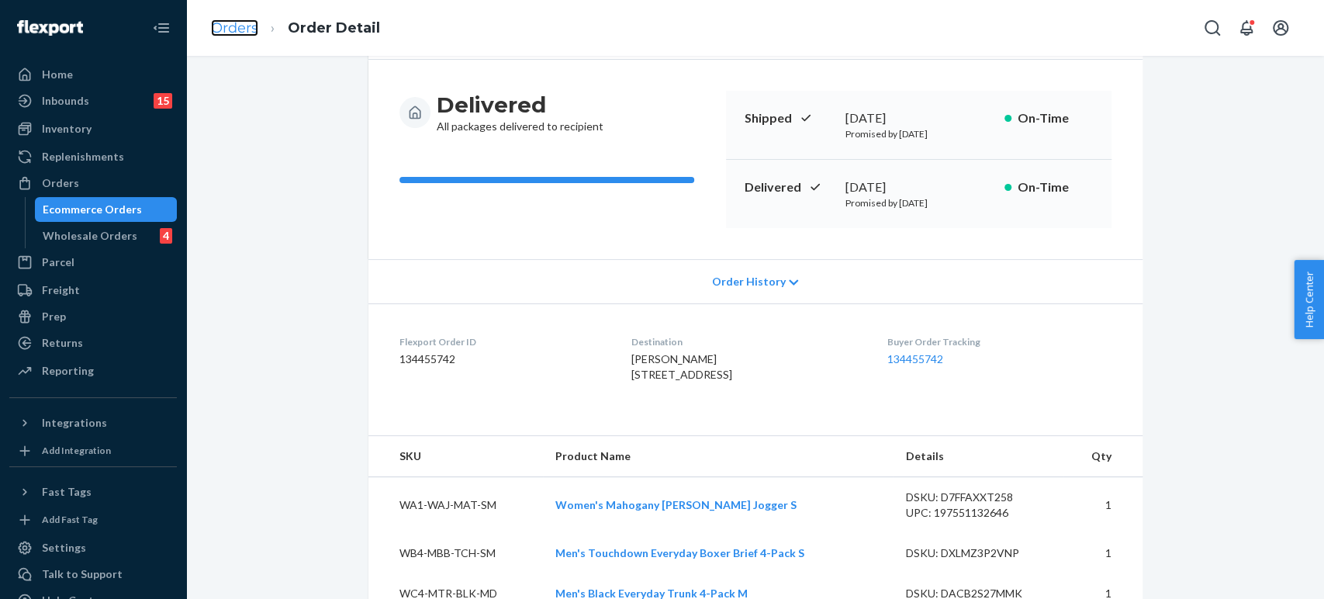
click at [246, 30] on link "Orders" at bounding box center [234, 27] width 47 height 17
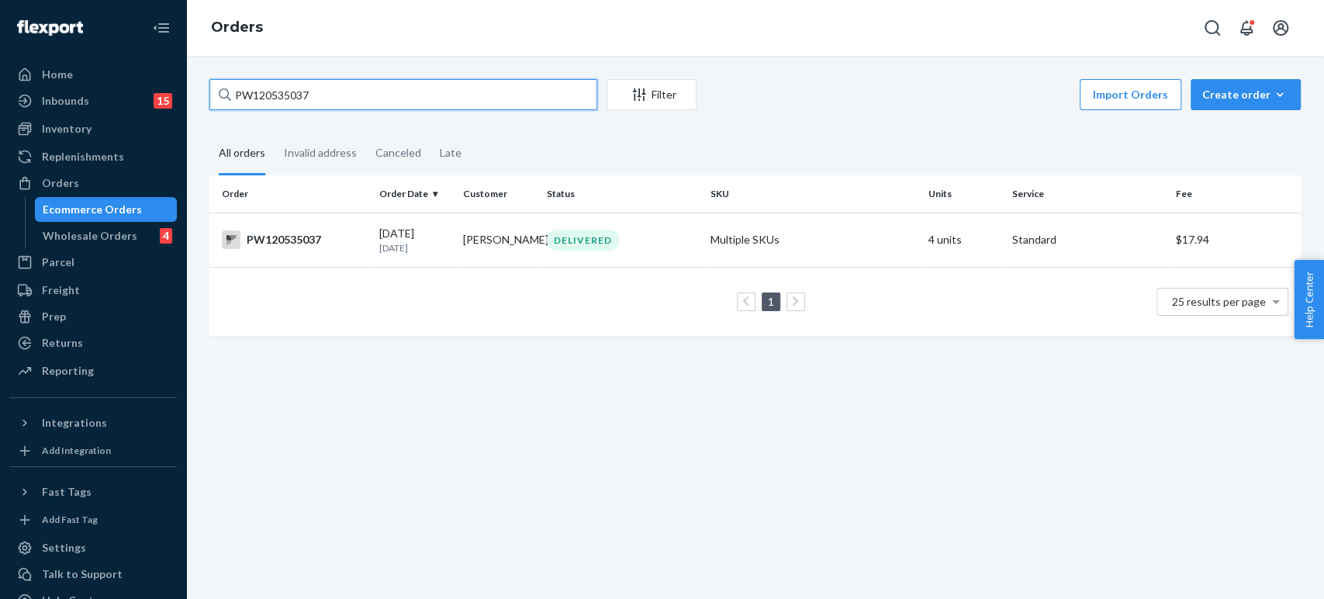
click at [417, 105] on input "PW120535037" at bounding box center [403, 94] width 388 height 31
click at [404, 107] on input "PW120535037" at bounding box center [403, 94] width 388 height 31
click at [403, 107] on input "PW120535037" at bounding box center [403, 94] width 388 height 31
paste input "42141"
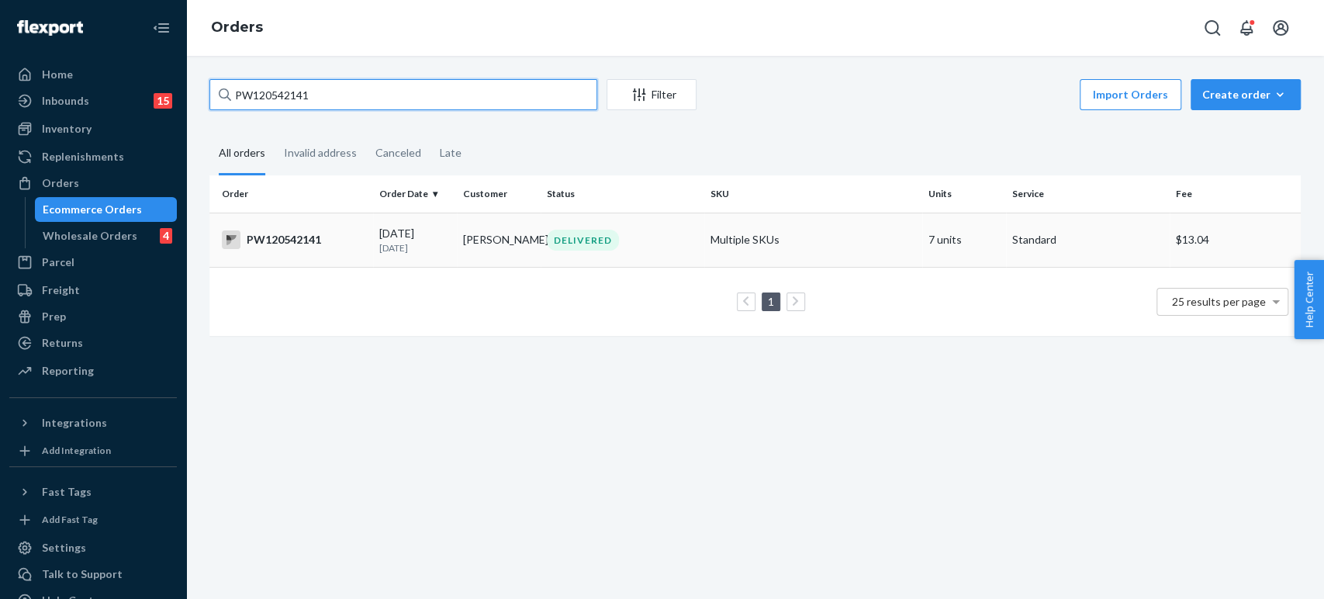
type input "PW120542141"
click at [677, 237] on div "DELIVERED" at bounding box center [622, 240] width 157 height 21
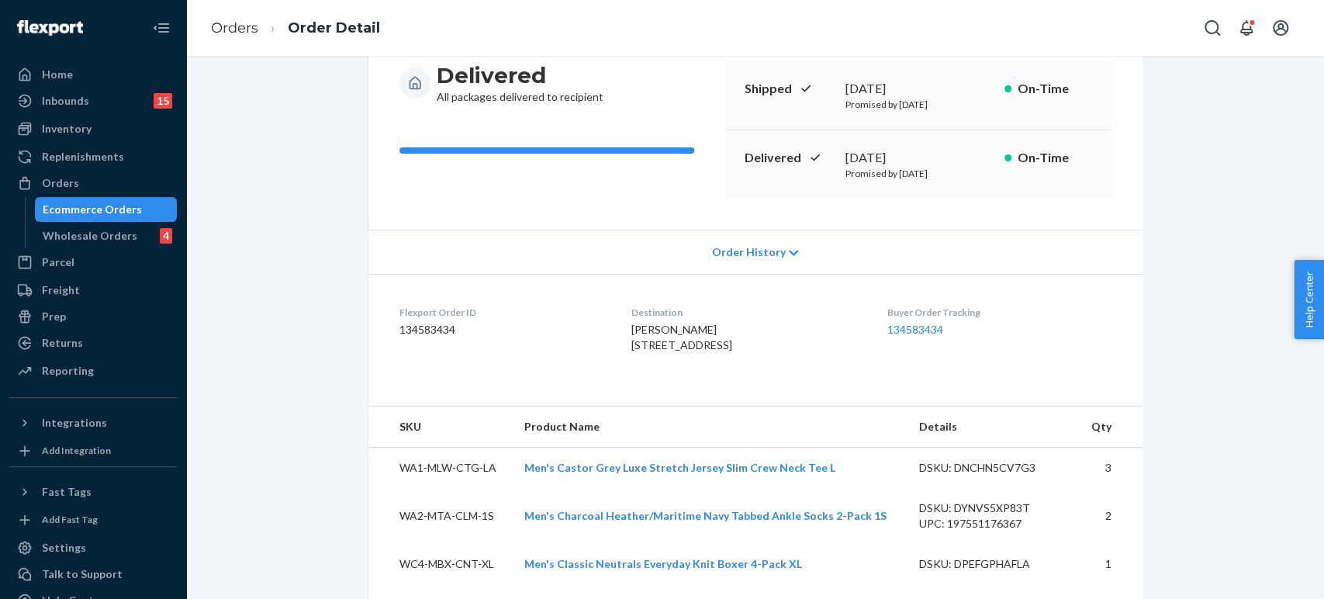
scroll to position [12, 0]
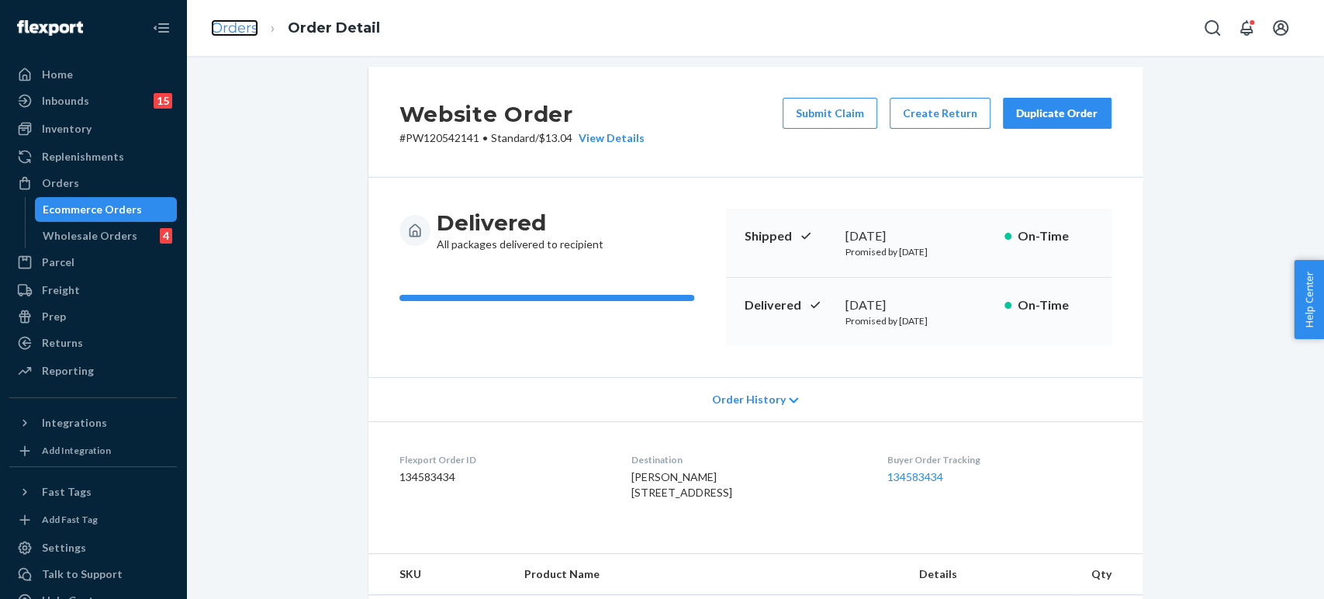
click at [227, 22] on link "Orders" at bounding box center [234, 27] width 47 height 17
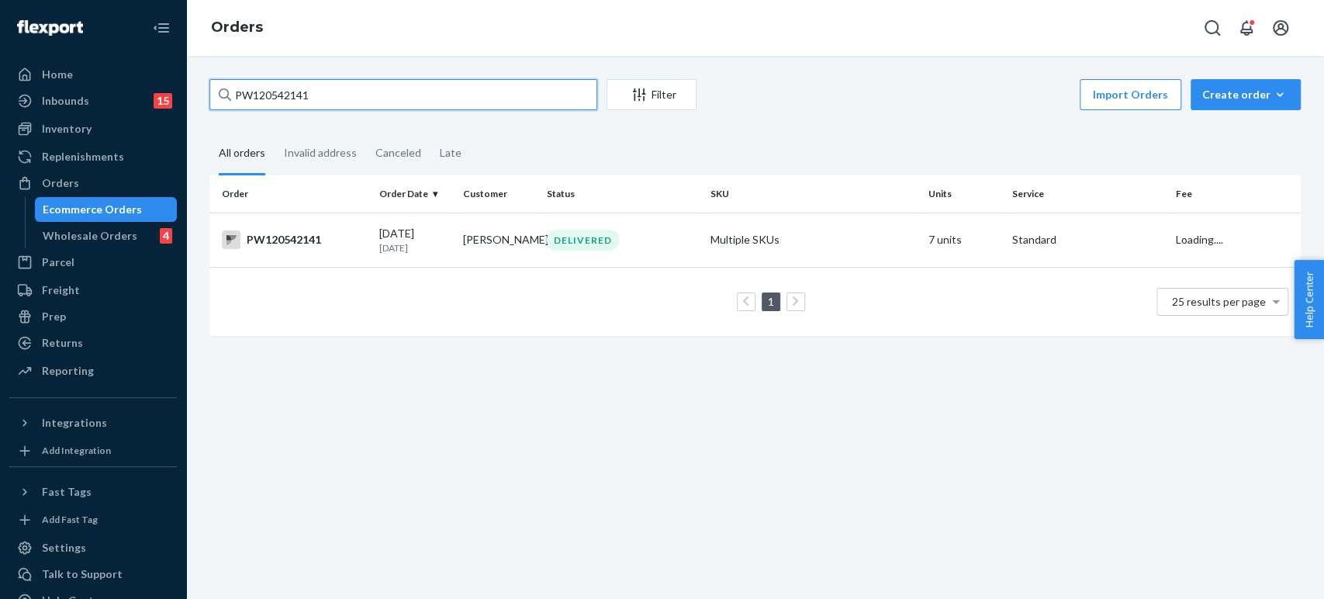
click at [278, 105] on input "PW120542141" at bounding box center [403, 94] width 388 height 31
paste input "61404"
type input "PW120561404"
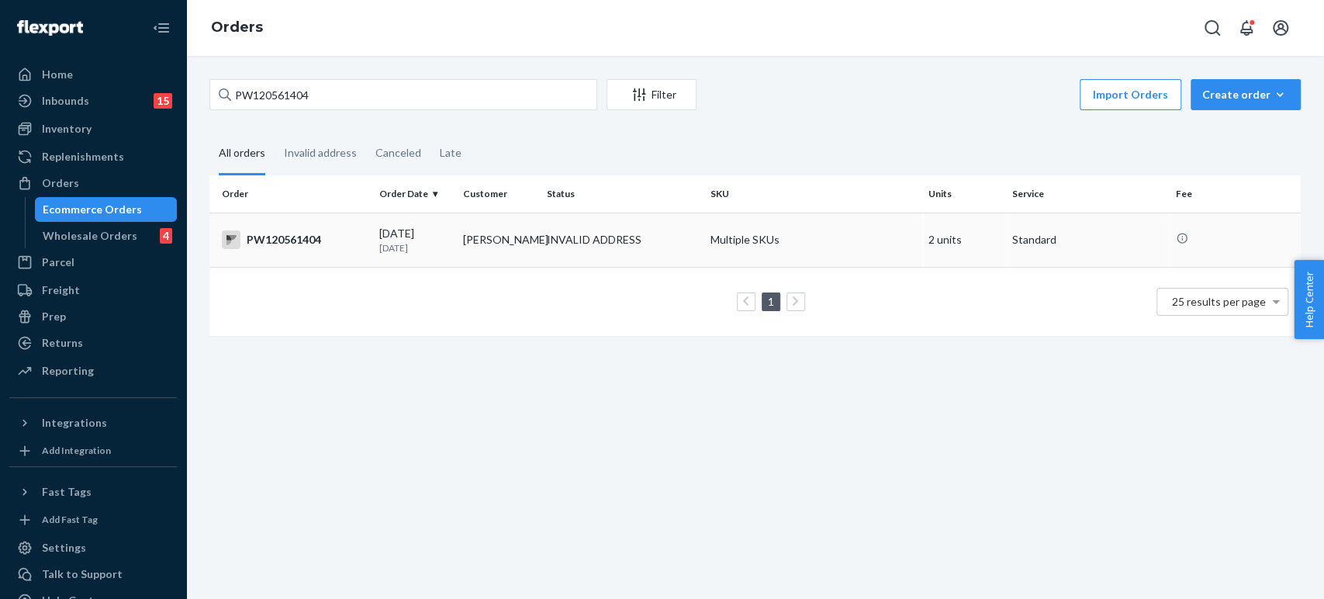
click at [432, 251] on p "[DATE]" at bounding box center [414, 247] width 71 height 13
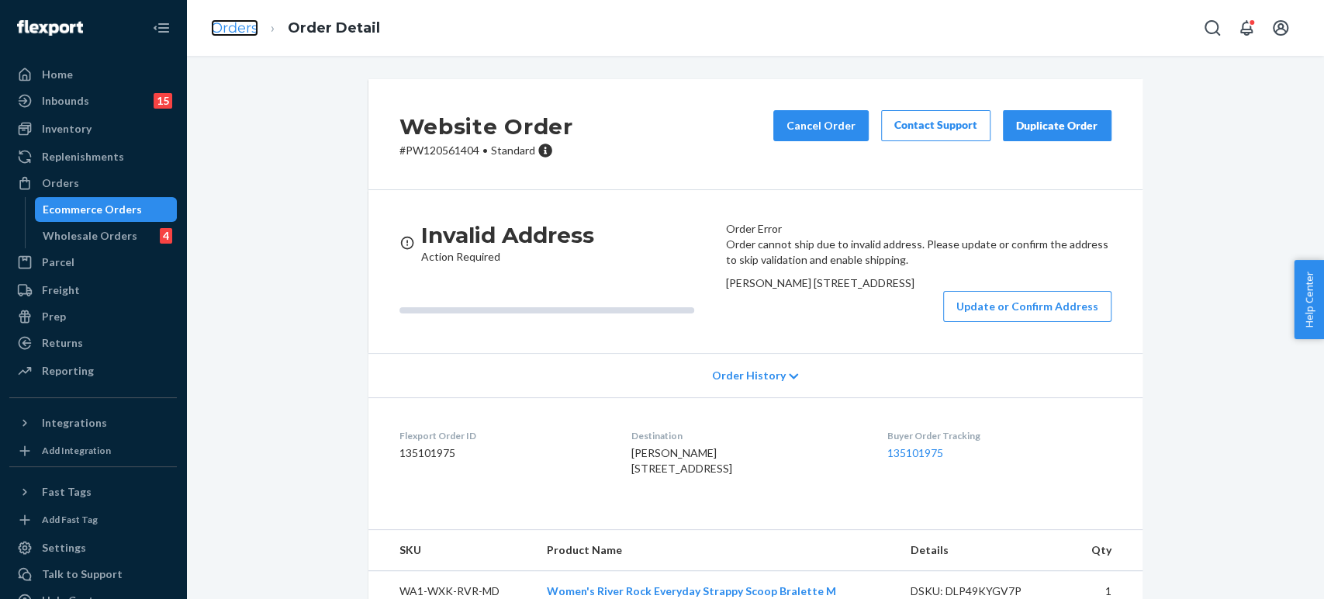
click at [238, 23] on link "Orders" at bounding box center [234, 27] width 47 height 17
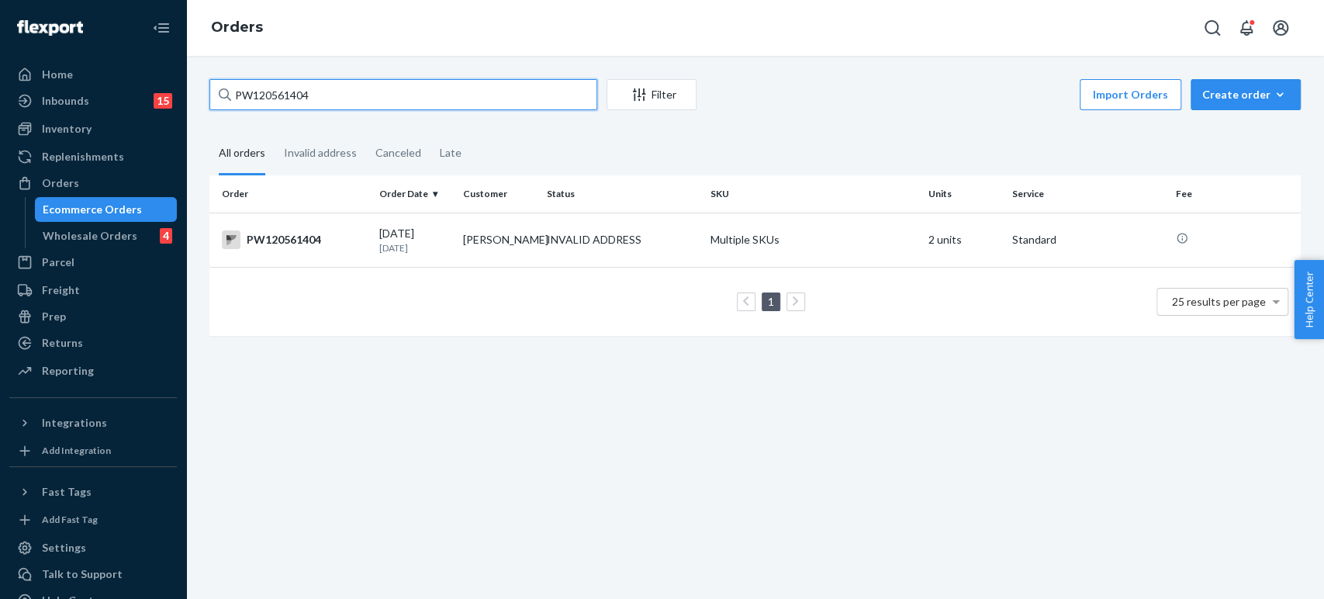
click at [289, 95] on input "PW120561404" at bounding box center [403, 94] width 388 height 31
paste input "40238"
type input "PW120540238"
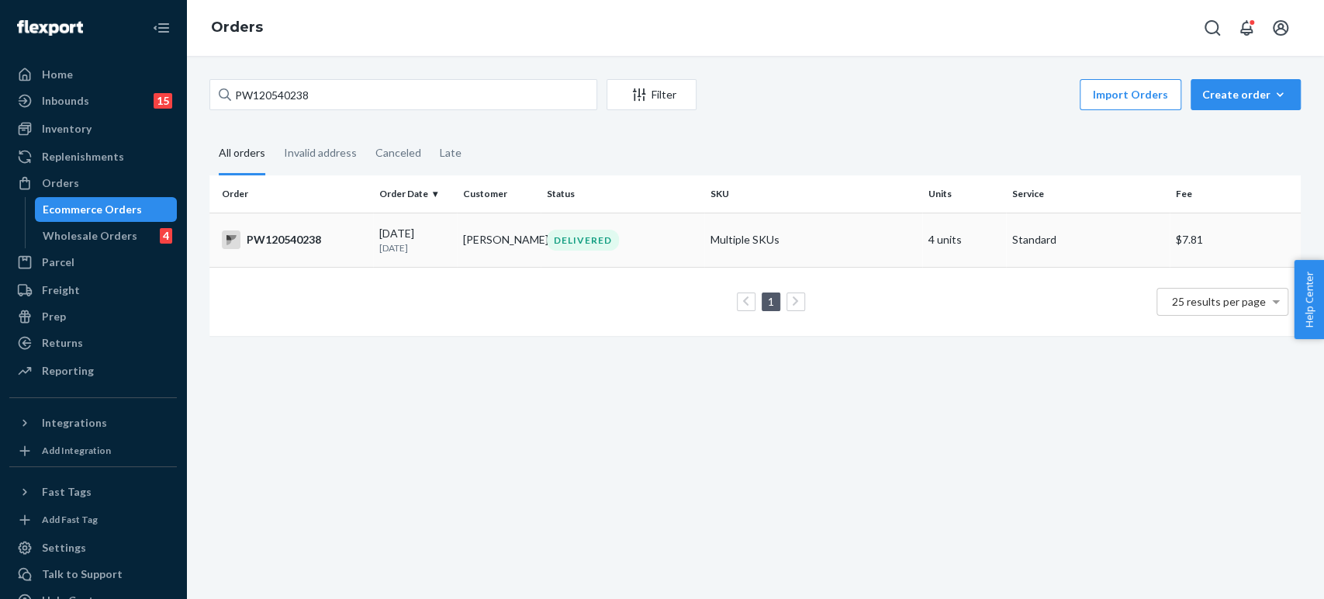
click at [588, 264] on td "DELIVERED" at bounding box center [623, 240] width 164 height 54
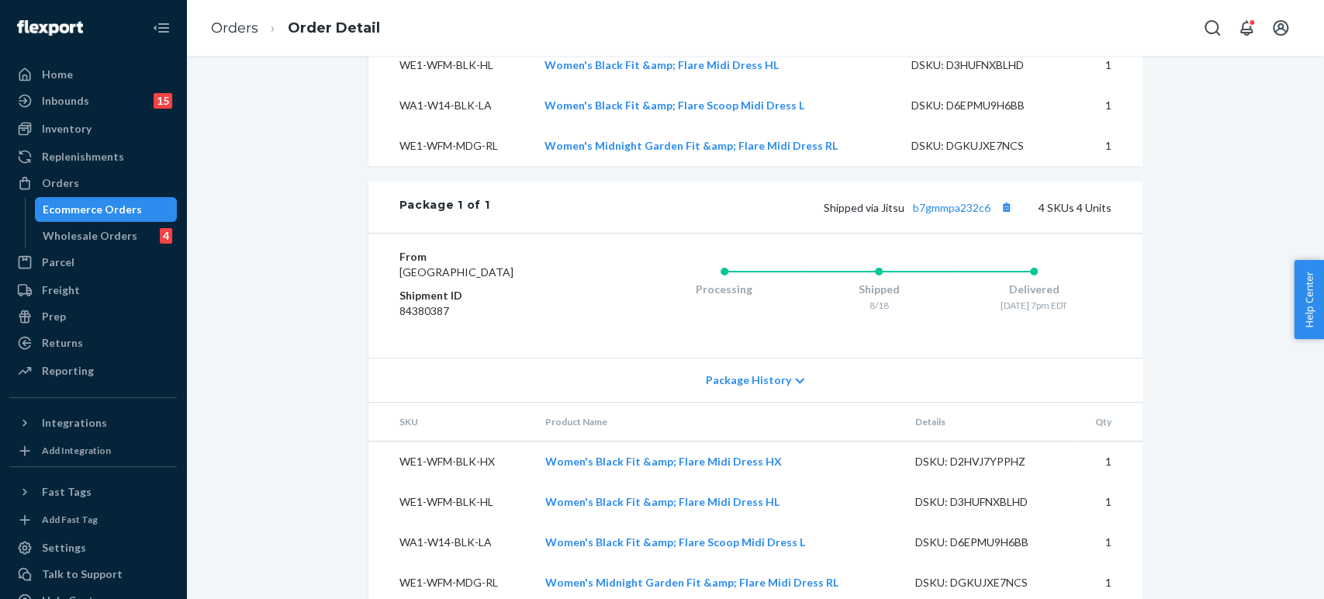
scroll to position [670, 0]
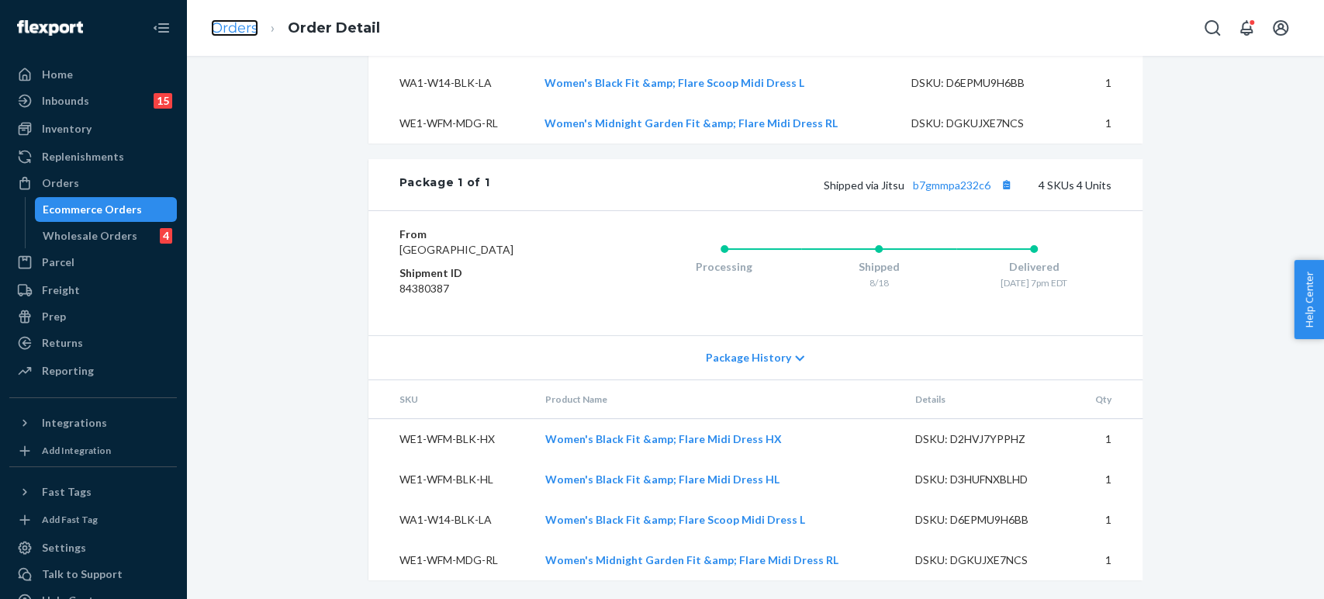
click at [217, 30] on link "Orders" at bounding box center [234, 27] width 47 height 17
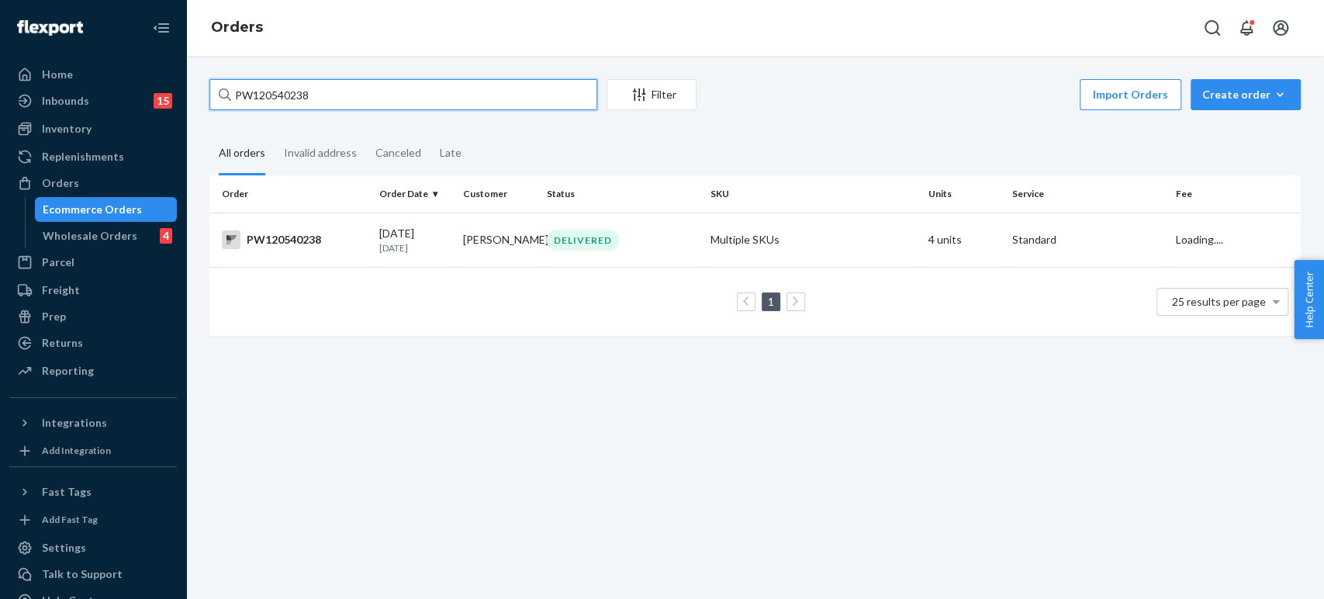
click at [362, 88] on input "PW120540238" at bounding box center [403, 94] width 388 height 31
paste input "01778"
type input "PW120501778"
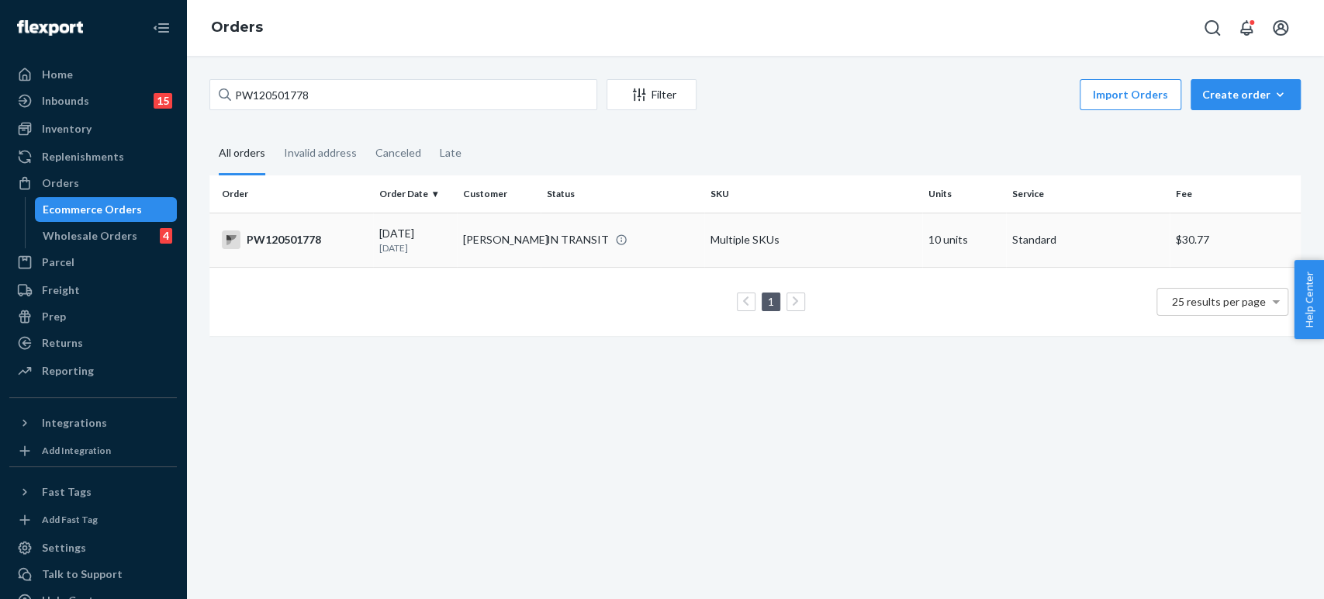
click at [399, 243] on p "[DATE]" at bounding box center [414, 247] width 71 height 13
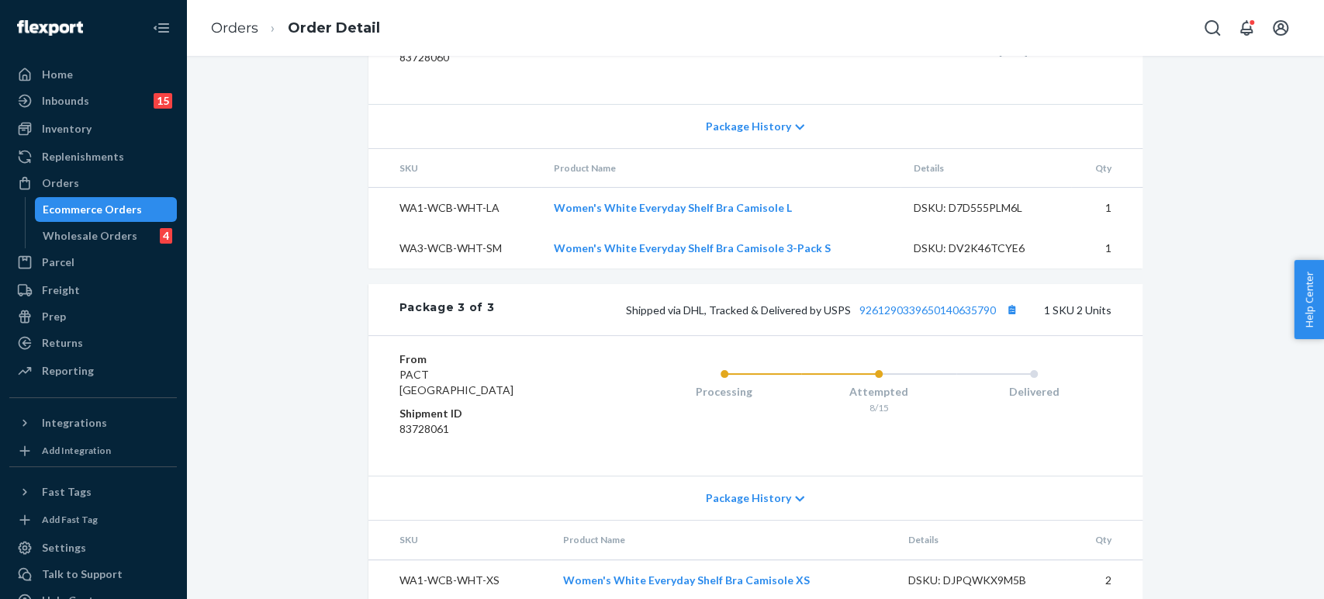
scroll to position [1571, 0]
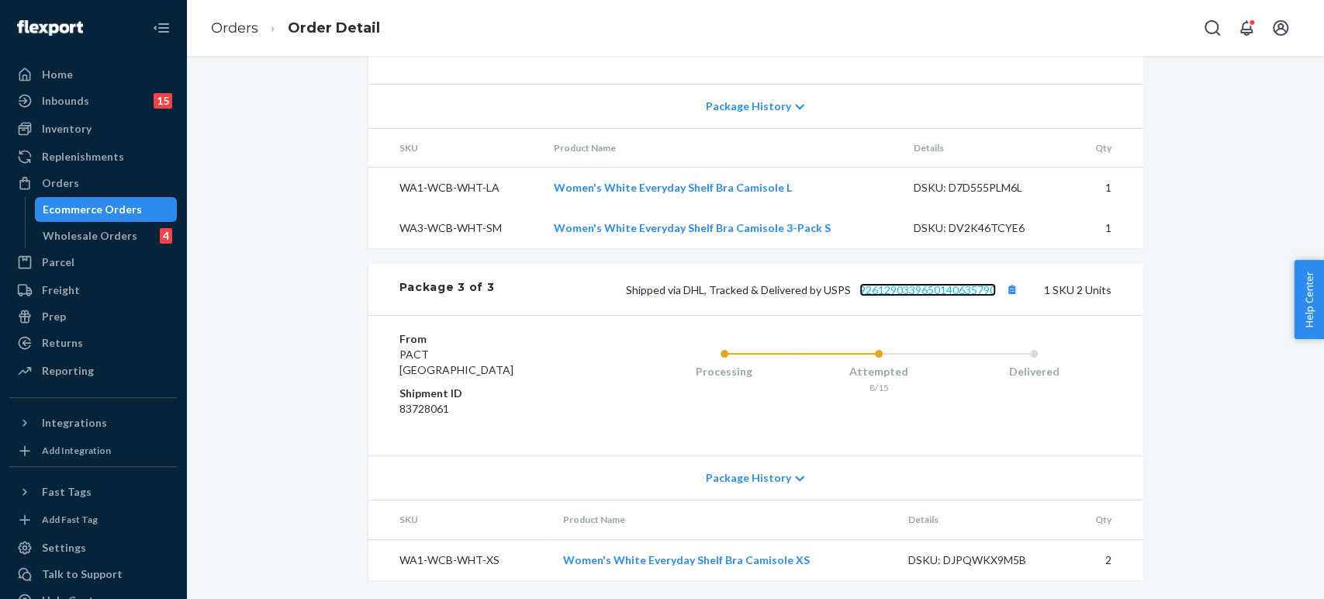
click at [927, 285] on link "9261290339650140635790" at bounding box center [927, 289] width 137 height 13
click at [241, 25] on link "Orders" at bounding box center [234, 27] width 47 height 17
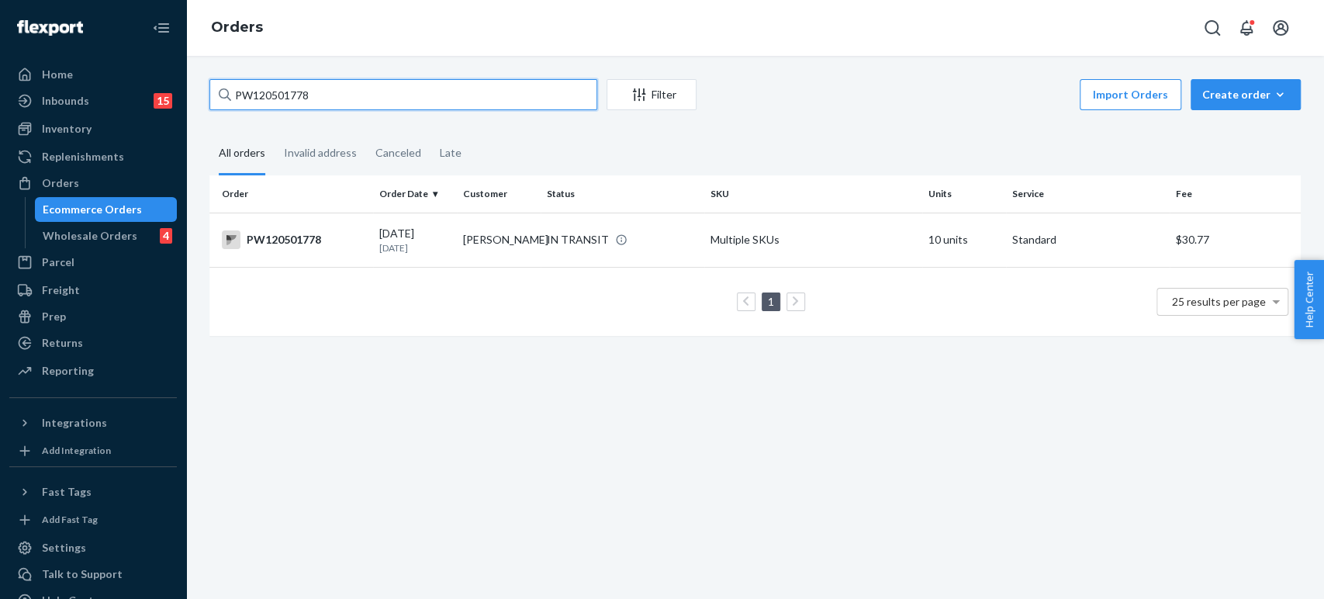
click at [389, 101] on input "PW120501778" at bounding box center [403, 94] width 388 height 31
click at [389, 102] on input "PW120501778" at bounding box center [403, 94] width 388 height 31
paste input "42657"
type input "PW120542657"
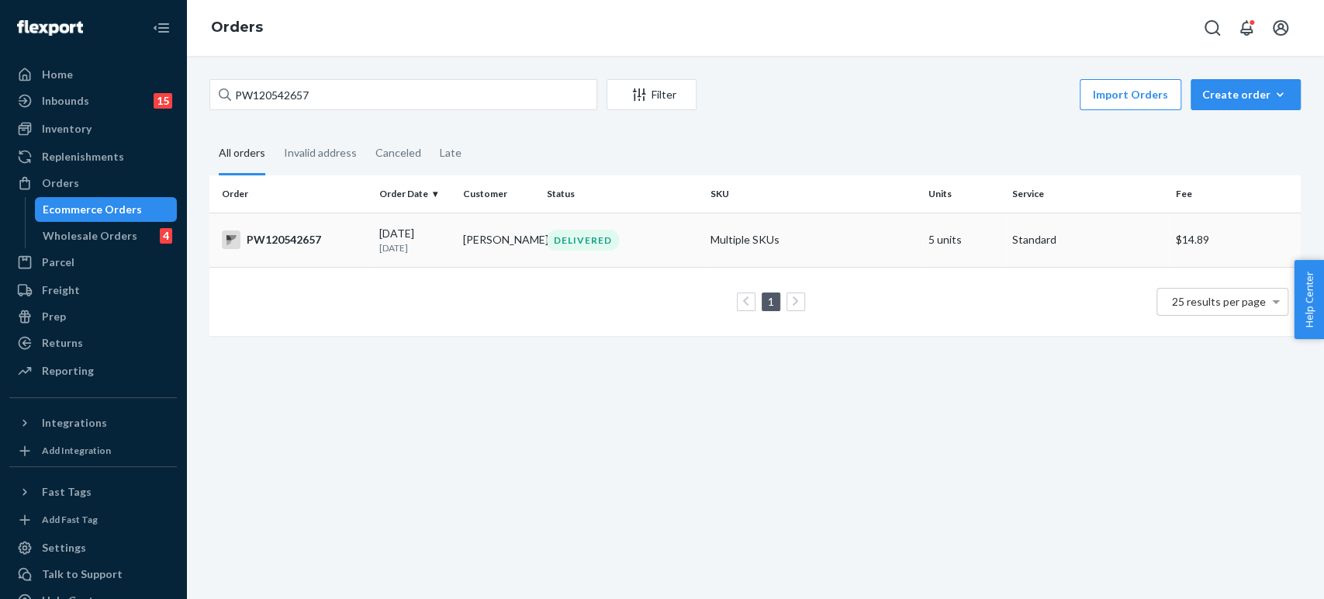
click at [507, 225] on td "[PERSON_NAME]" at bounding box center [499, 240] width 84 height 54
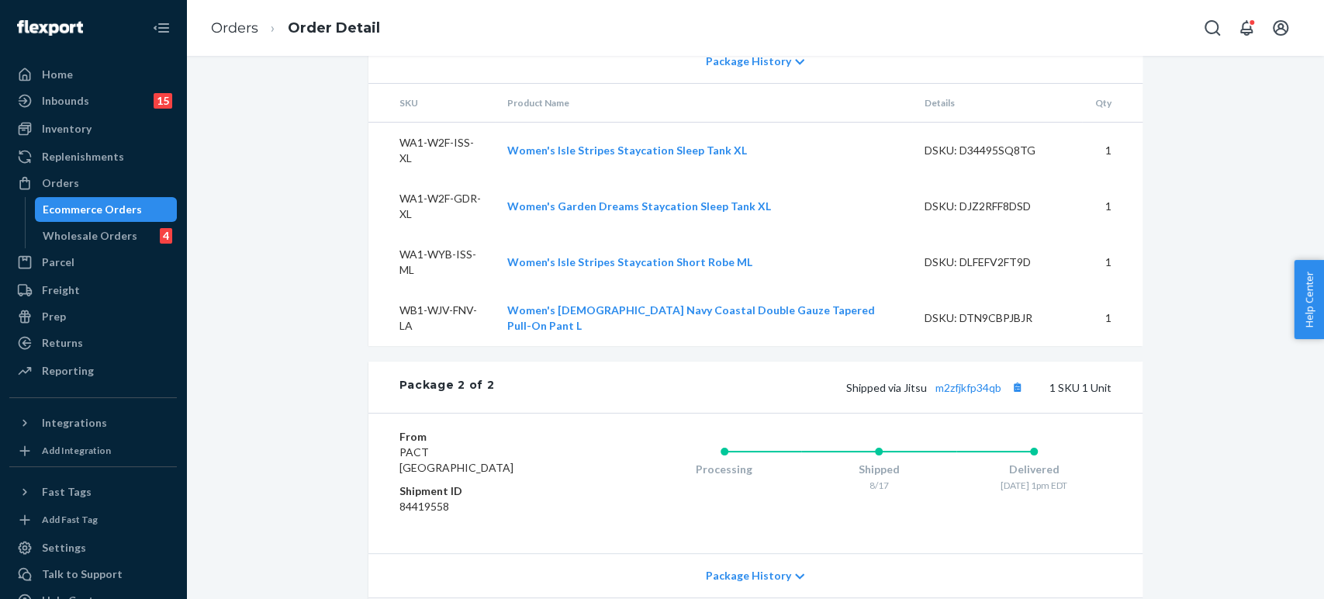
scroll to position [1042, 0]
click at [970, 379] on link "m2zfjkfp34qb" at bounding box center [968, 385] width 66 height 13
click at [223, 43] on ol "Orders Order Detail" at bounding box center [296, 28] width 194 height 46
click at [223, 39] on ol "Orders Order Detail" at bounding box center [296, 28] width 194 height 46
click at [223, 33] on link "Orders" at bounding box center [234, 27] width 47 height 17
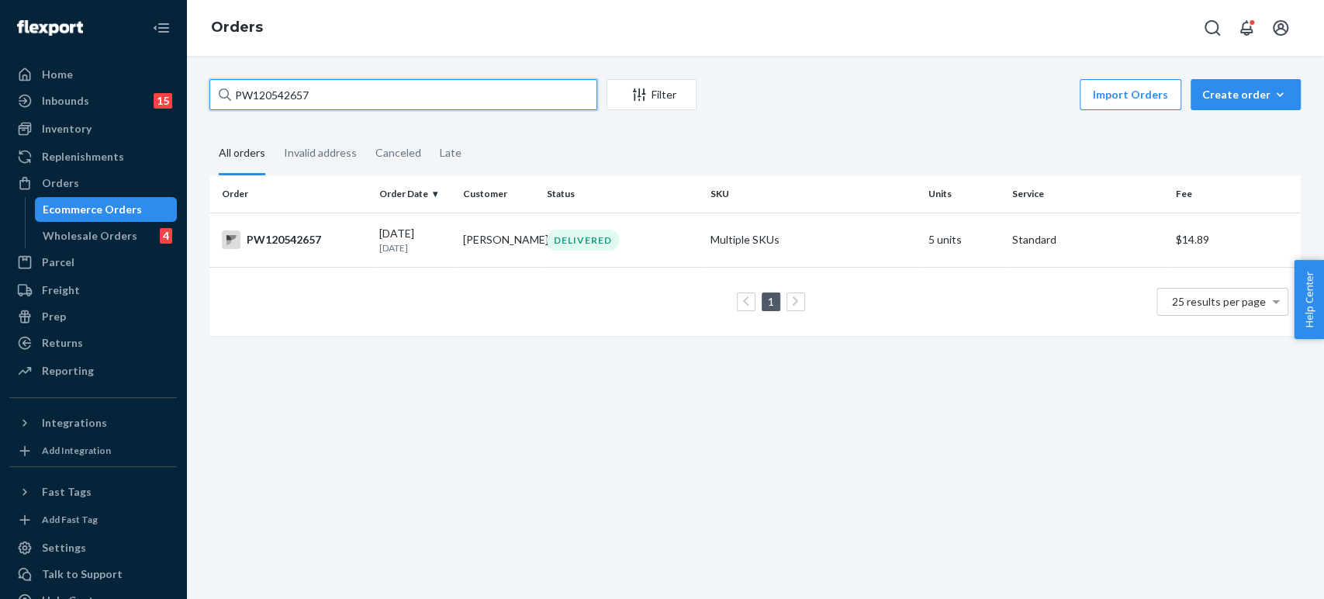
click at [282, 105] on input "PW120542657" at bounding box center [403, 94] width 388 height 31
paste input "39331"
type input "PW120539331"
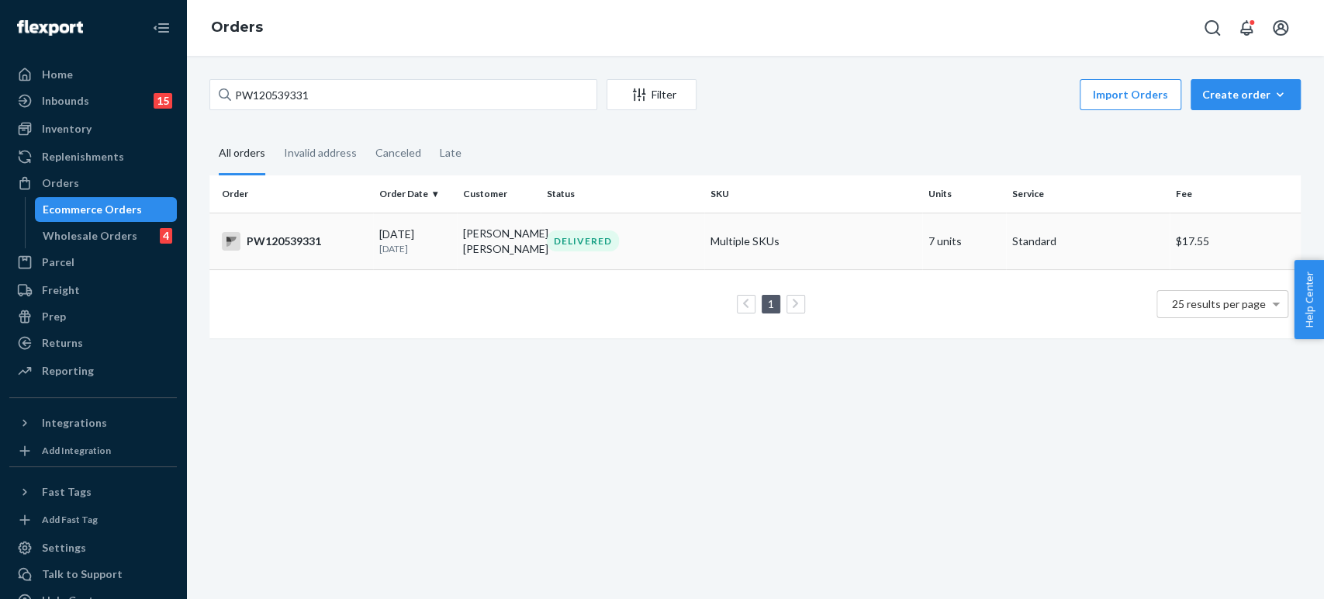
click at [457, 229] on td "[PERSON_NAME] [PERSON_NAME]" at bounding box center [499, 241] width 84 height 57
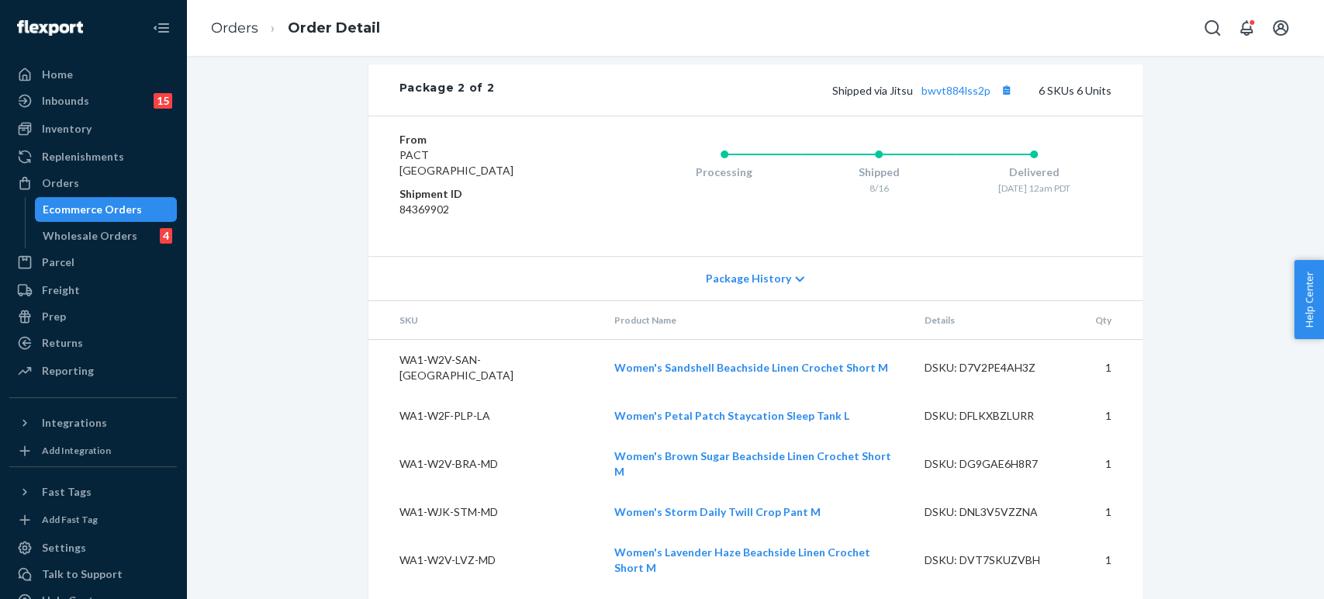
scroll to position [858, 0]
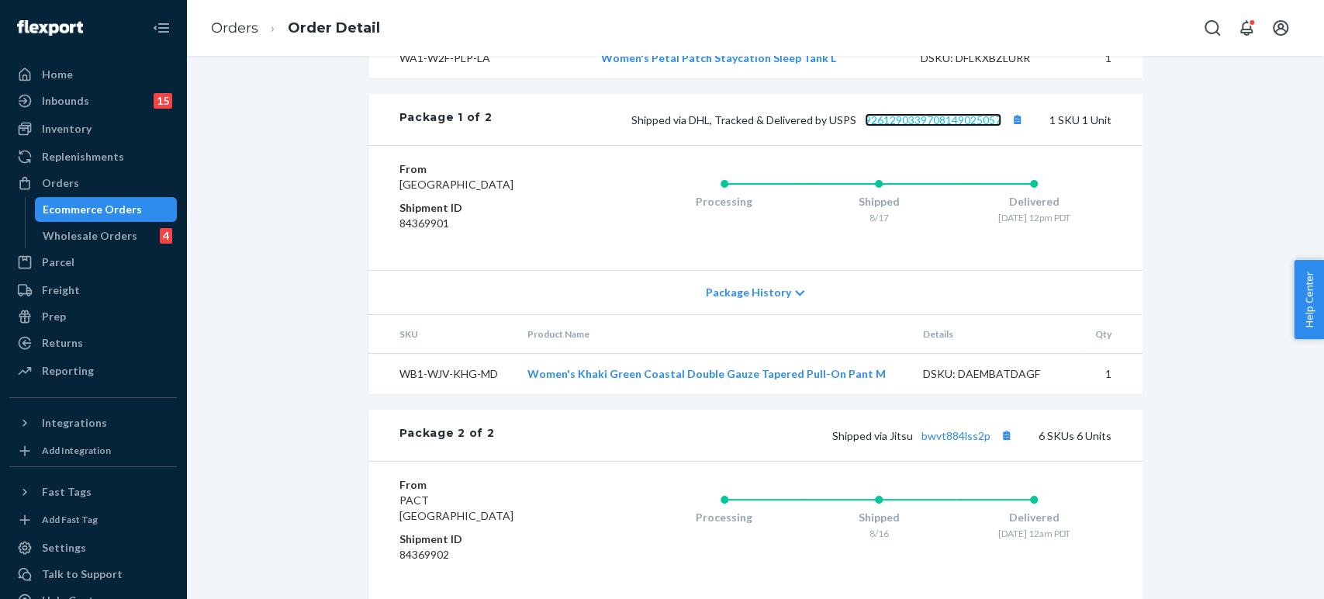
click at [980, 113] on link "9261290339708149025057" at bounding box center [933, 119] width 137 height 13
click at [242, 26] on link "Orders" at bounding box center [234, 27] width 47 height 17
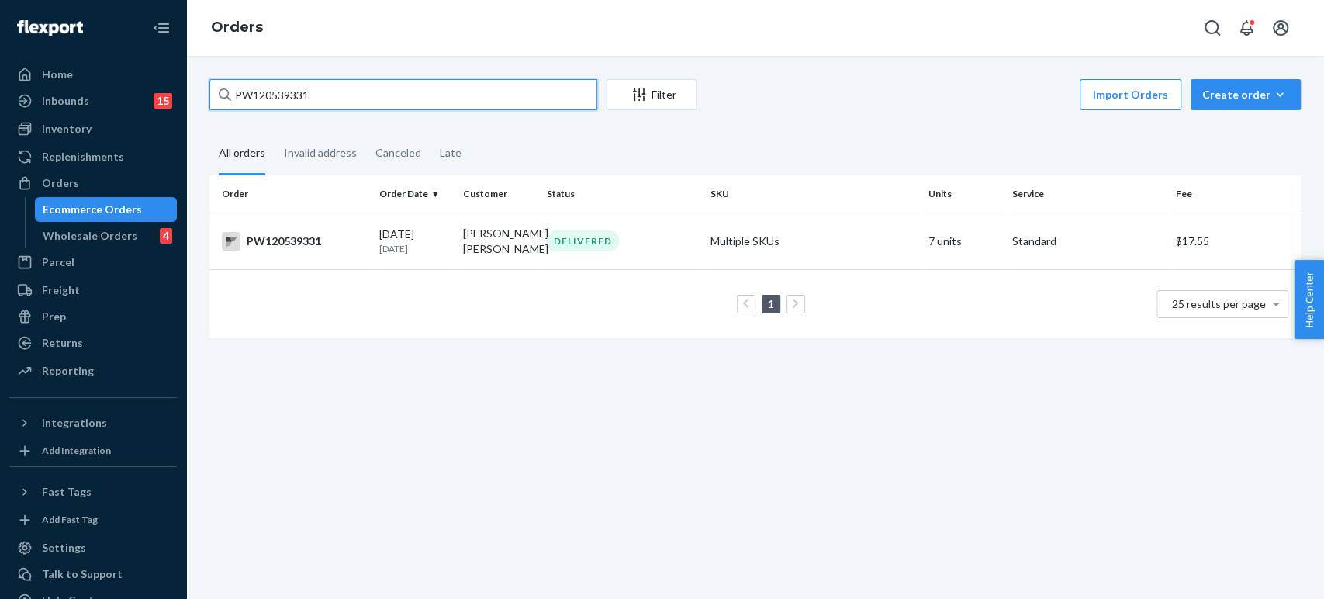
click at [313, 109] on input "PW120539331" at bounding box center [403, 94] width 388 height 31
click at [312, 108] on input "PW120539331" at bounding box center [403, 94] width 388 height 31
click at [323, 92] on input "PW120539331" at bounding box center [403, 94] width 388 height 31
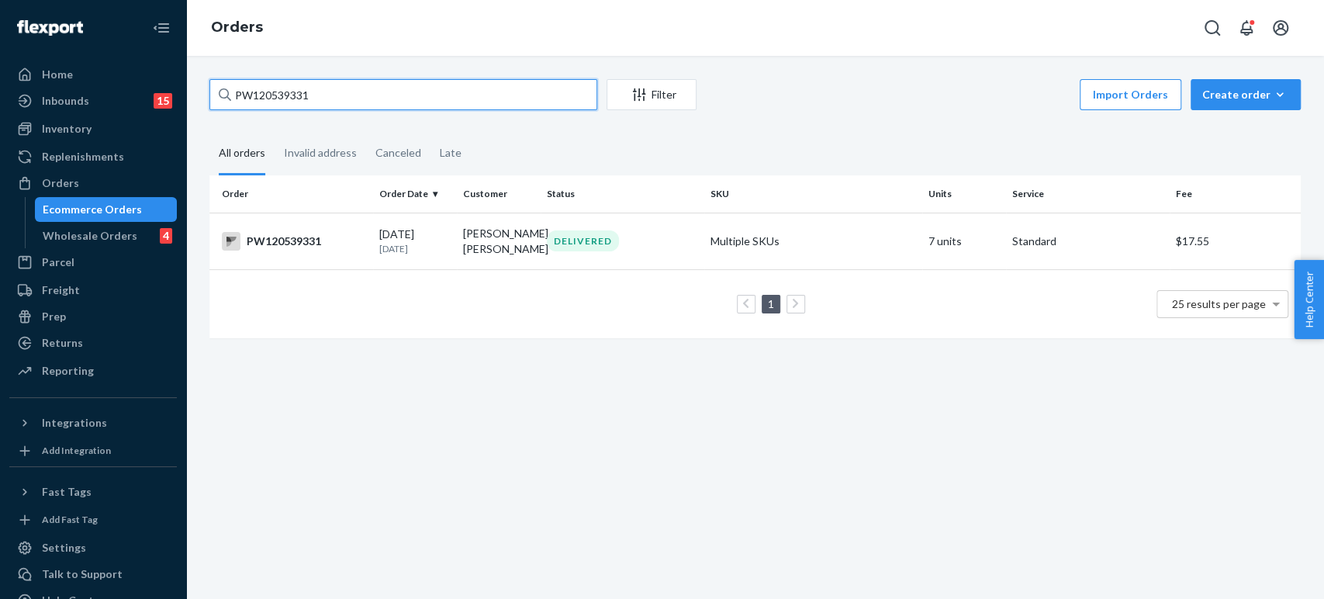
click at [323, 92] on input "PW120539331" at bounding box center [403, 94] width 388 height 31
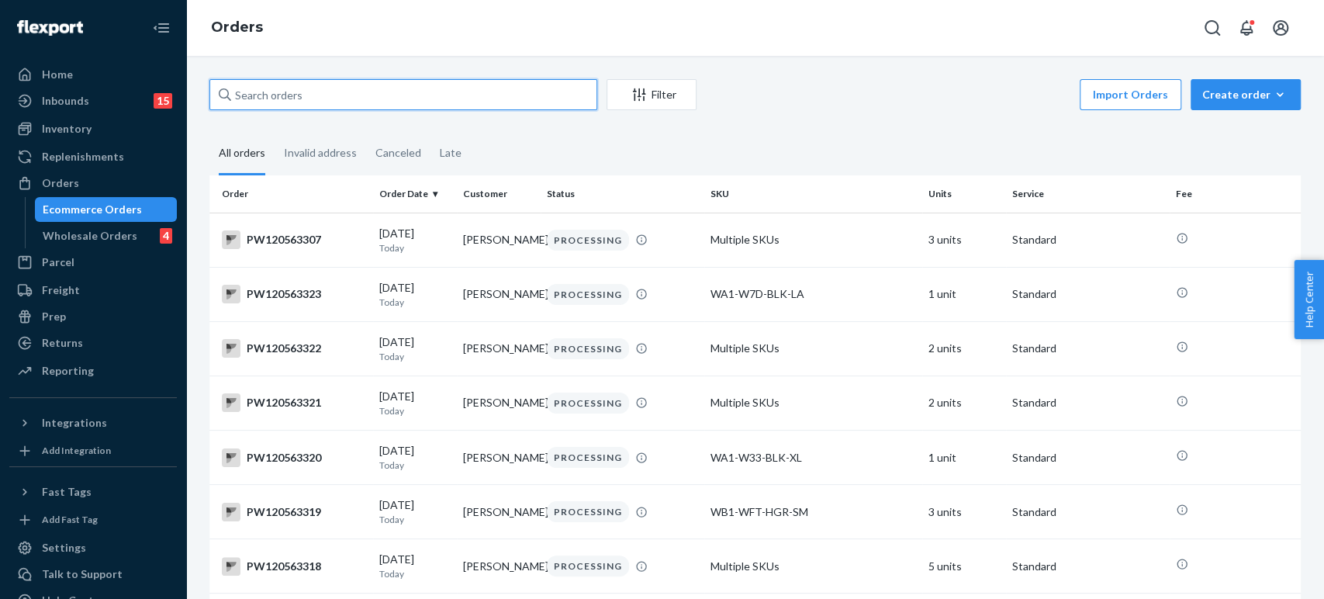
paste input "PW120532488"
type input "PW120532488"
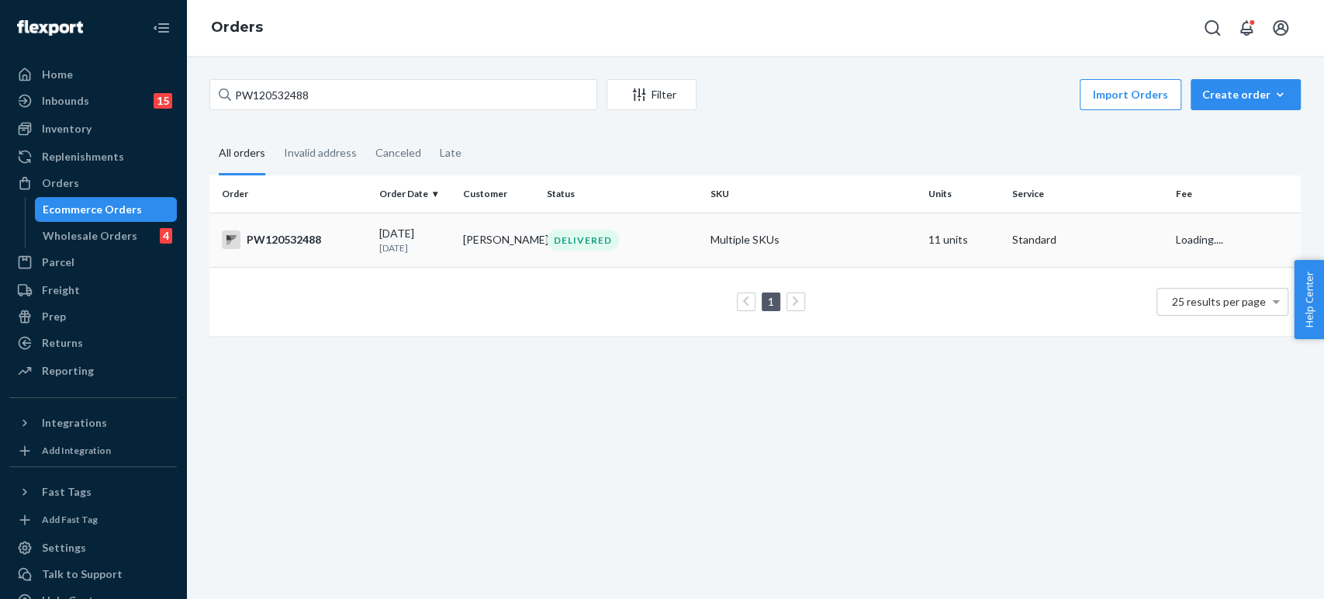
click at [379, 247] on p "[DATE]" at bounding box center [414, 247] width 71 height 13
